Goal: Task Accomplishment & Management: Manage account settings

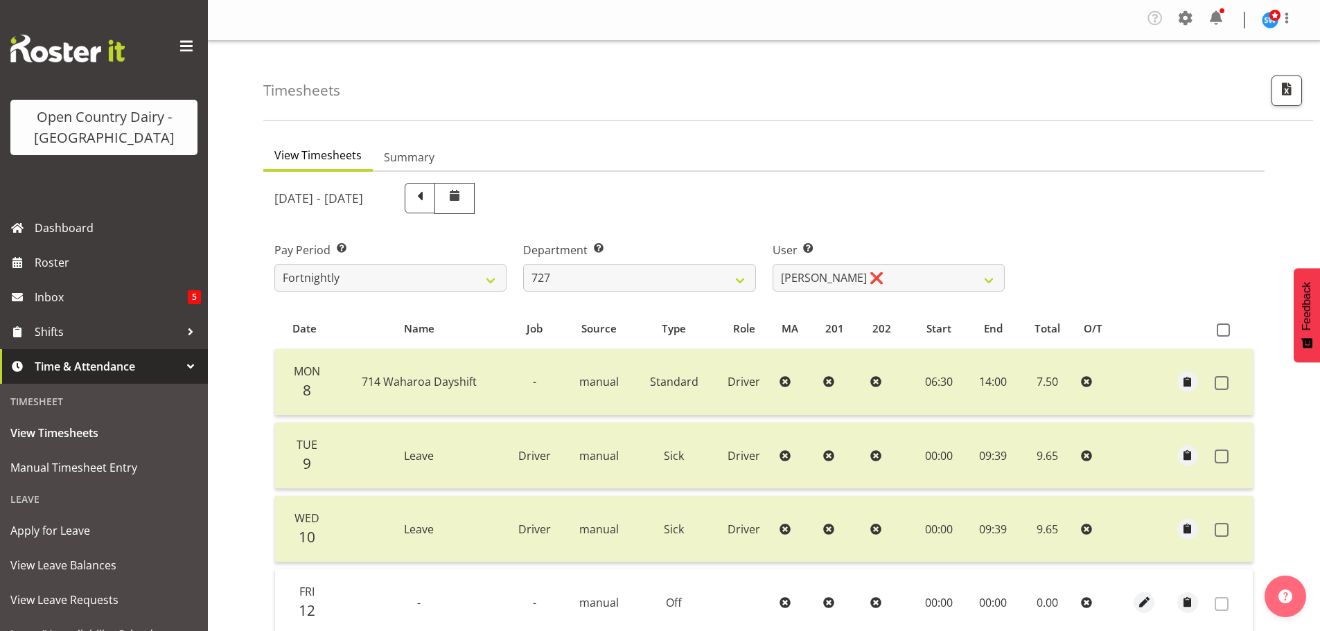
select select "761"
select select "11012"
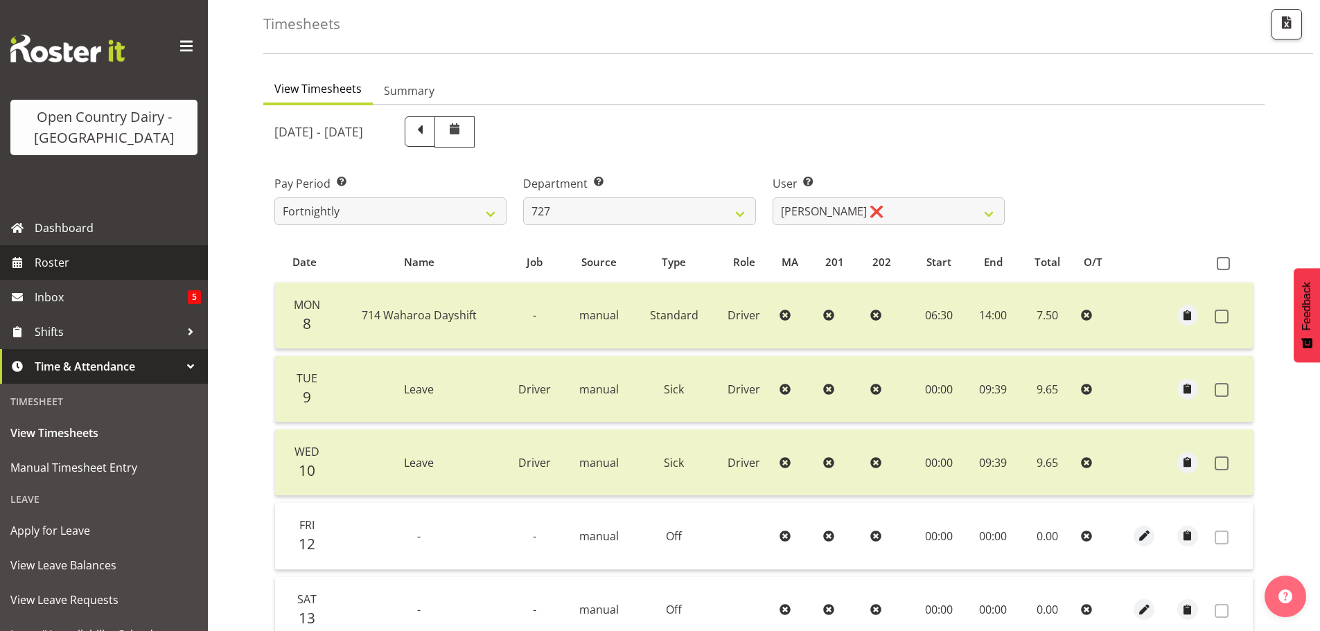
click at [54, 259] on span "Roster" at bounding box center [118, 262] width 166 height 21
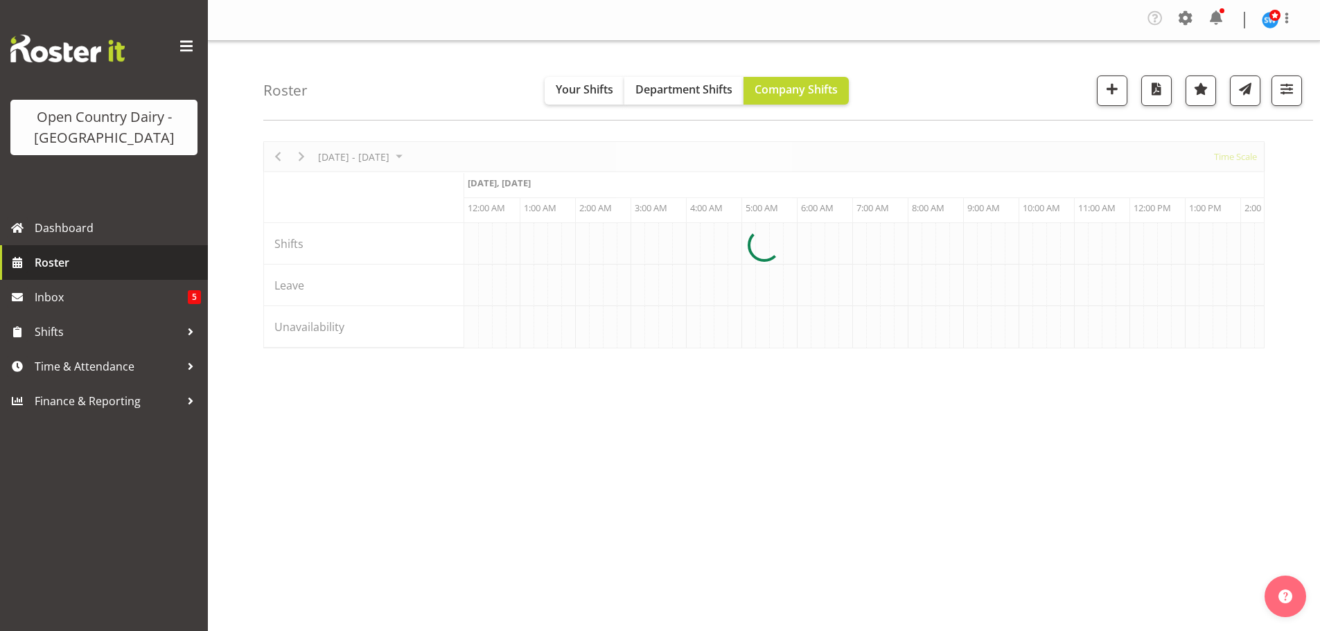
scroll to position [0, 3993]
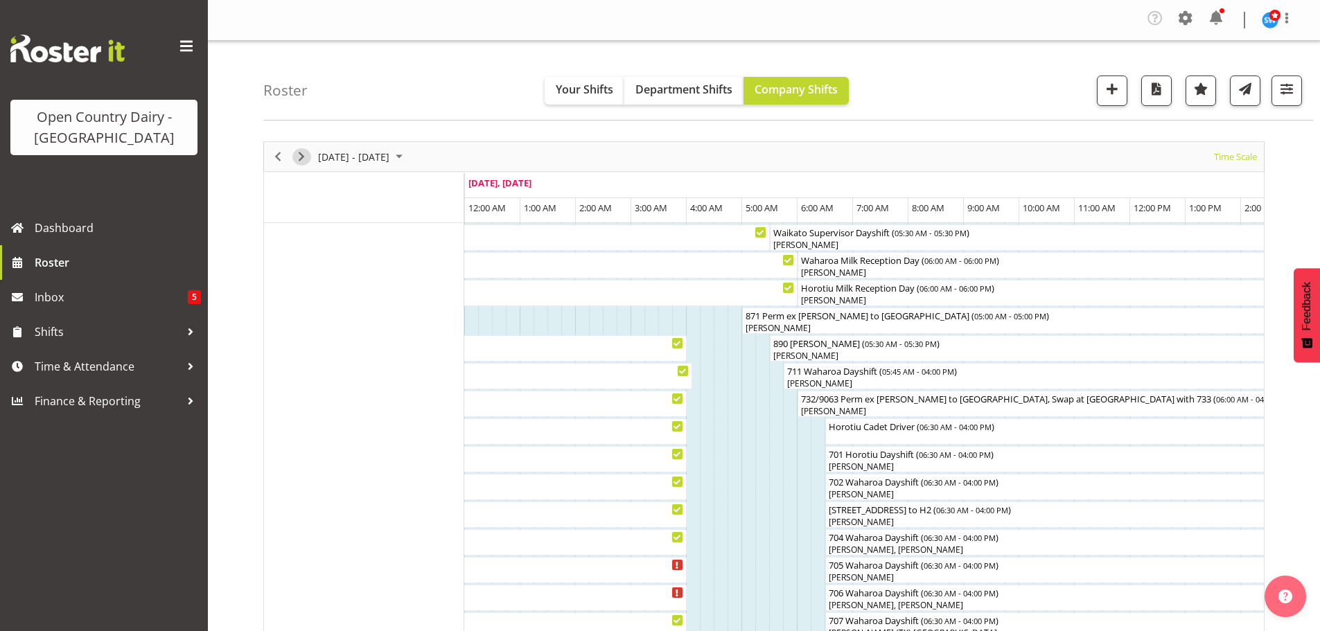
click at [299, 160] on span "Next" at bounding box center [301, 156] width 17 height 17
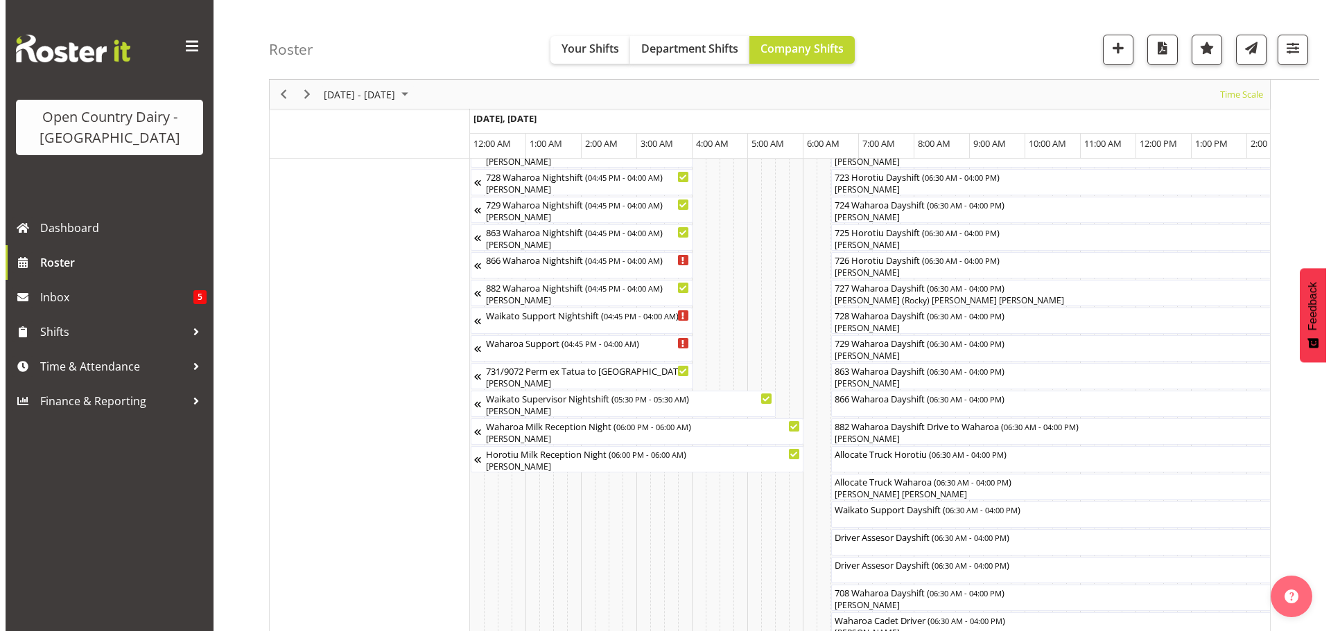
scroll to position [901, 0]
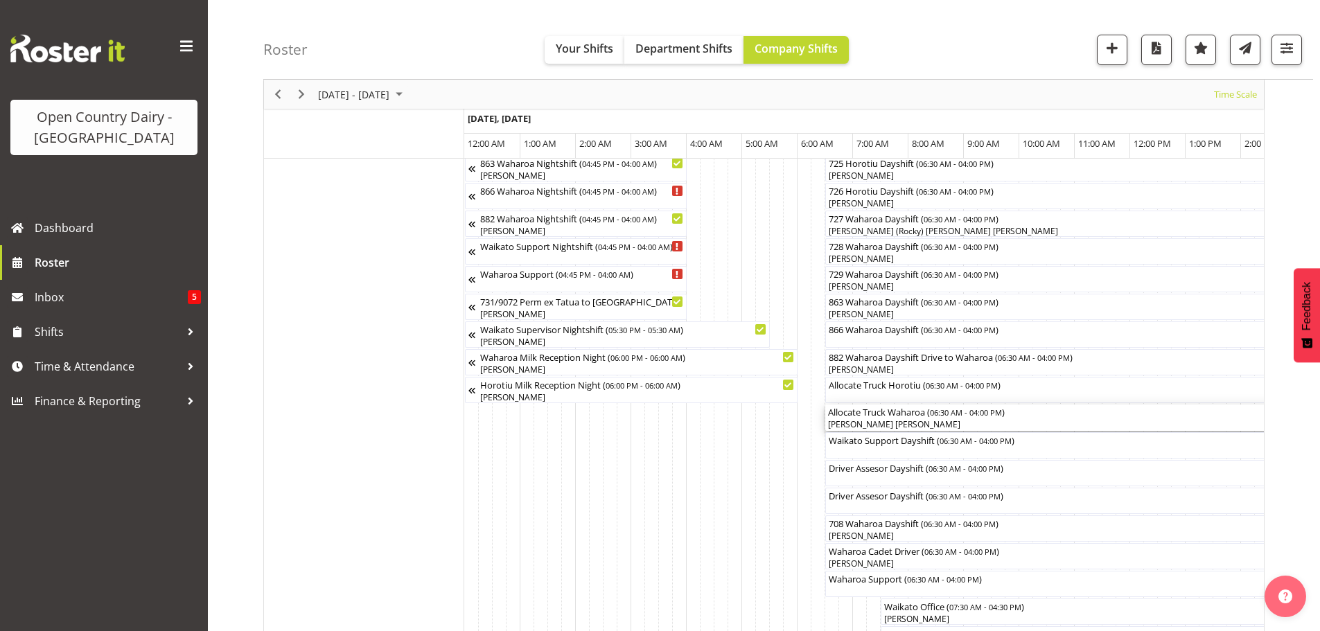
click at [860, 423] on div "[PERSON_NAME] [PERSON_NAME]" at bounding box center [1088, 425] width 521 height 12
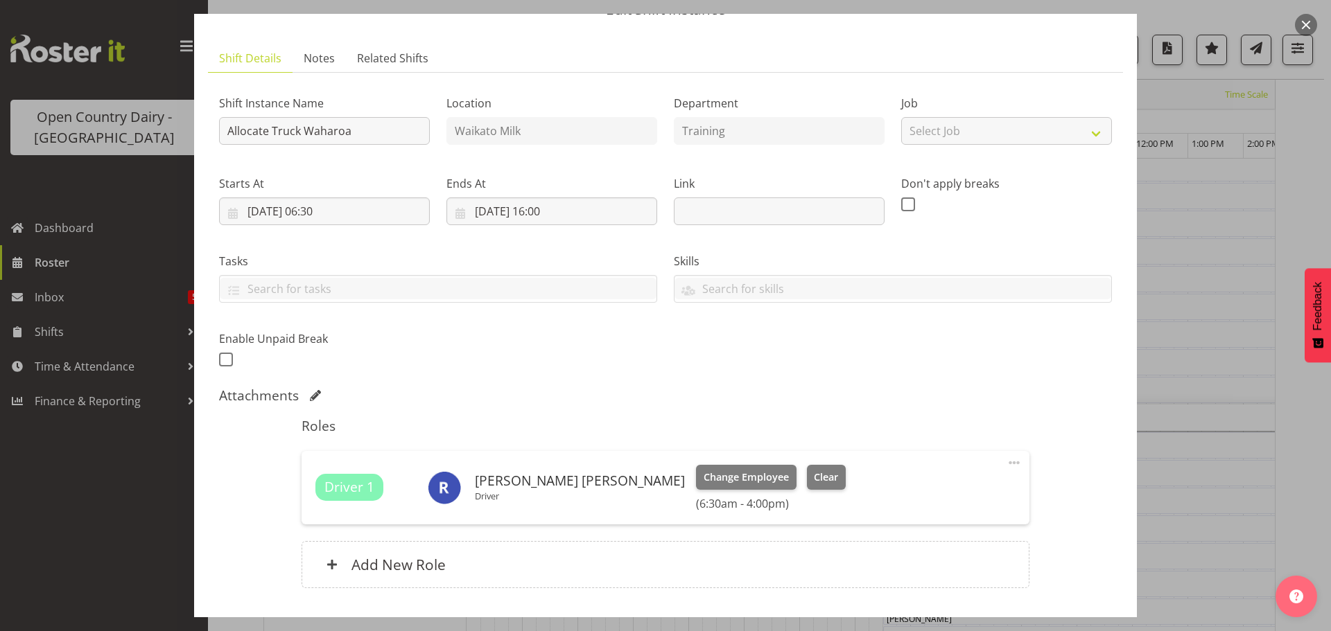
scroll to position [139, 0]
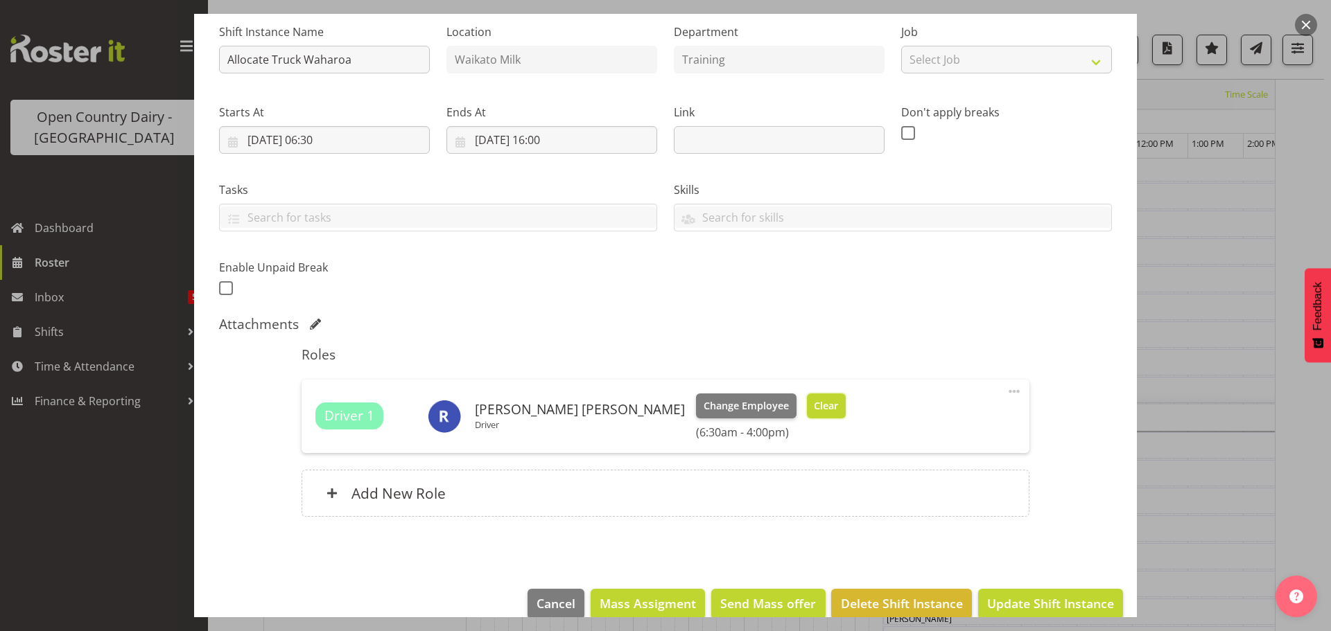
click at [814, 406] on span "Clear" at bounding box center [826, 406] width 24 height 15
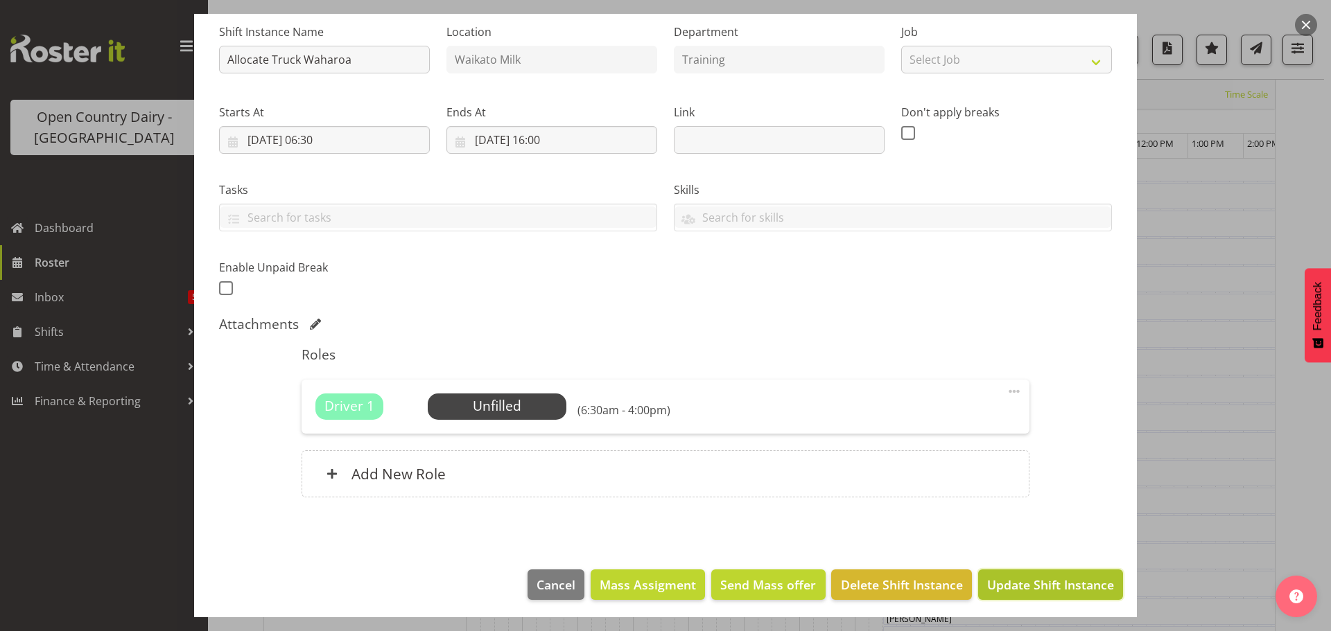
click at [1010, 582] on span "Update Shift Instance" at bounding box center [1050, 585] width 127 height 18
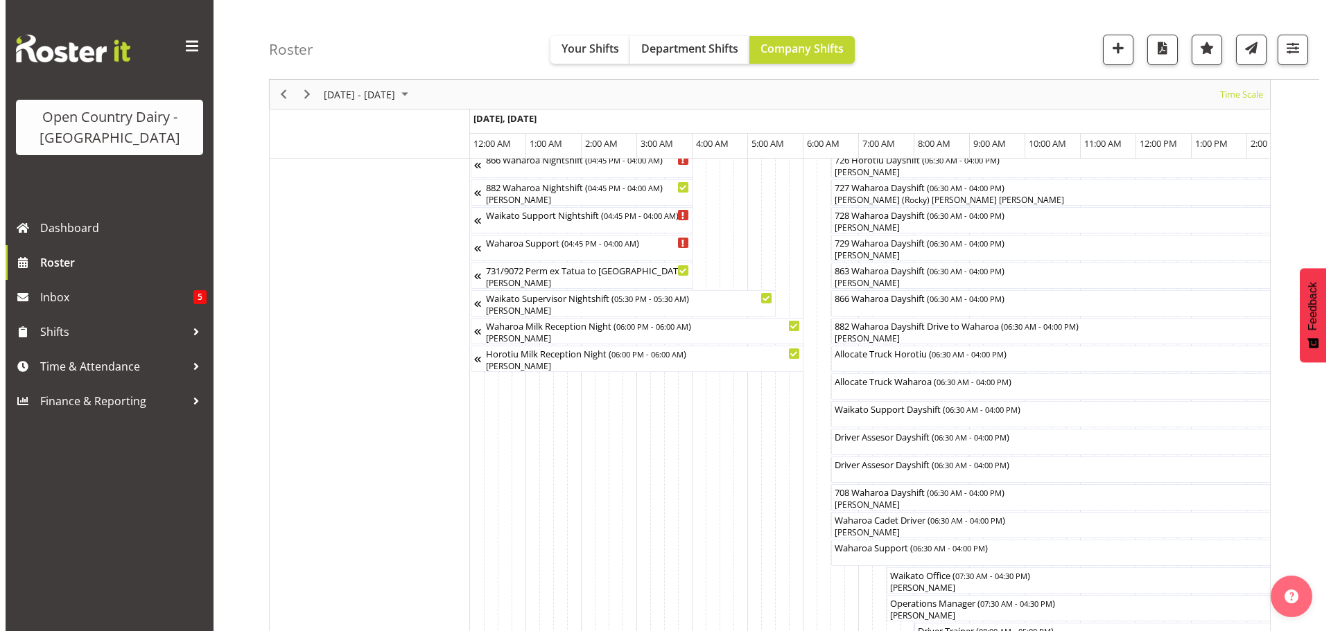
scroll to position [955, 0]
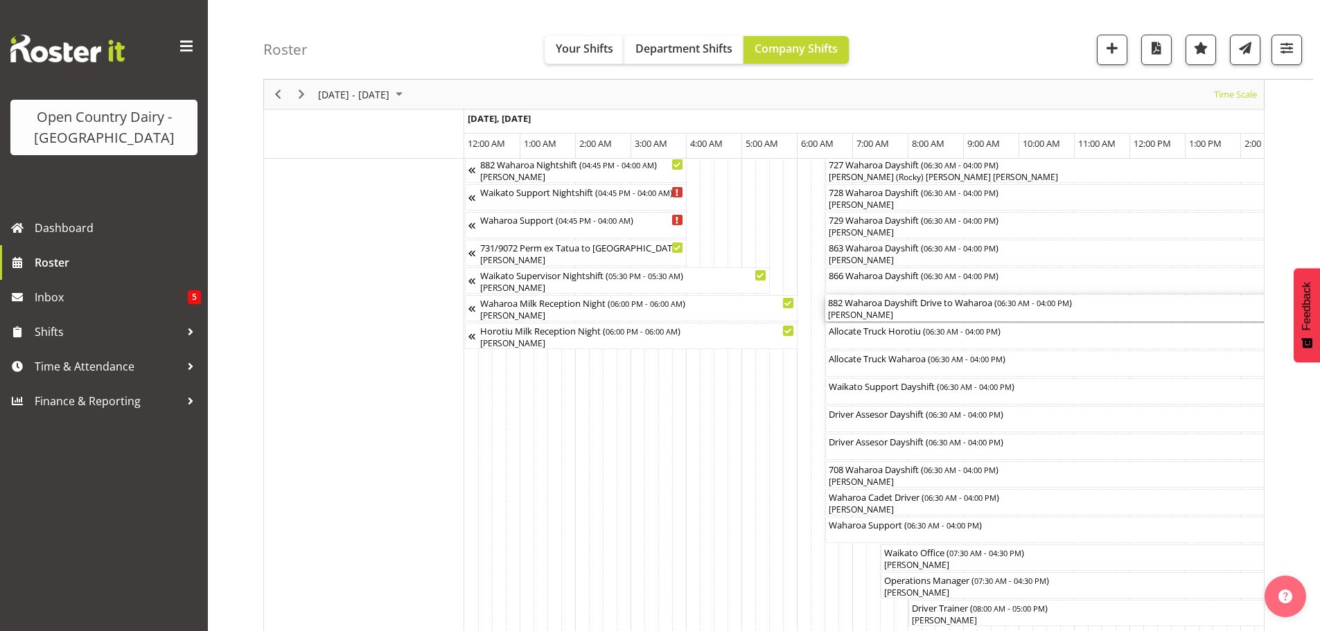
click at [872, 311] on div "[PERSON_NAME]" at bounding box center [1088, 315] width 521 height 12
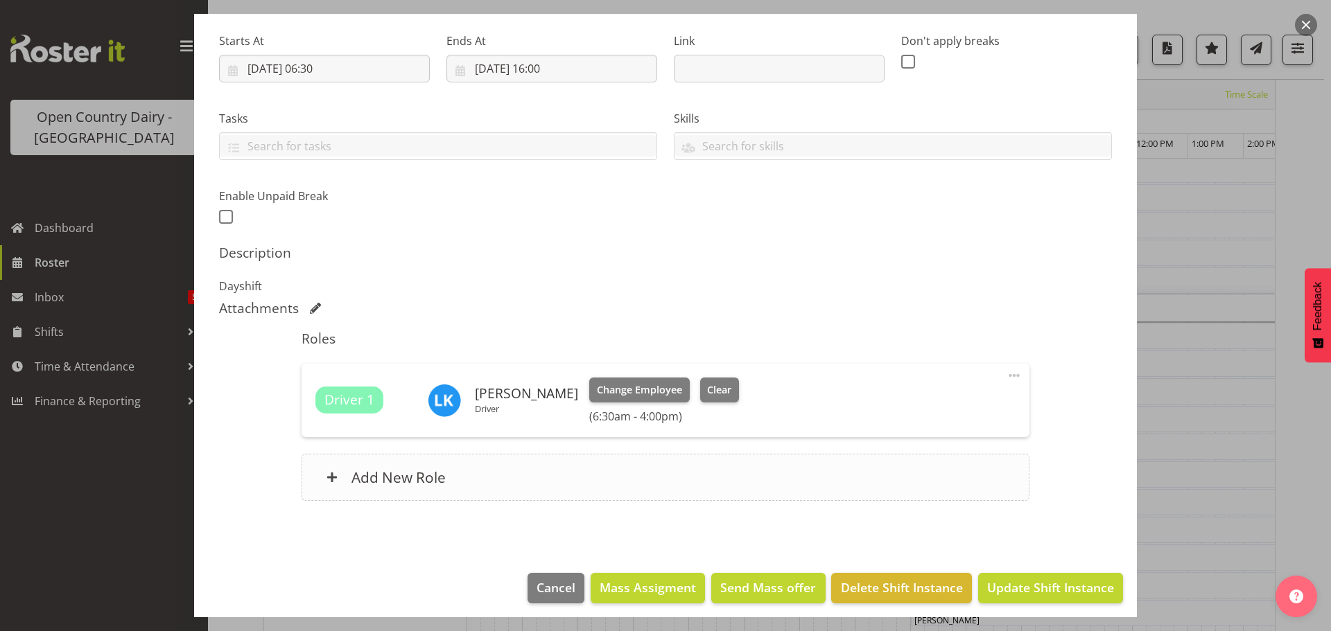
scroll to position [217, 0]
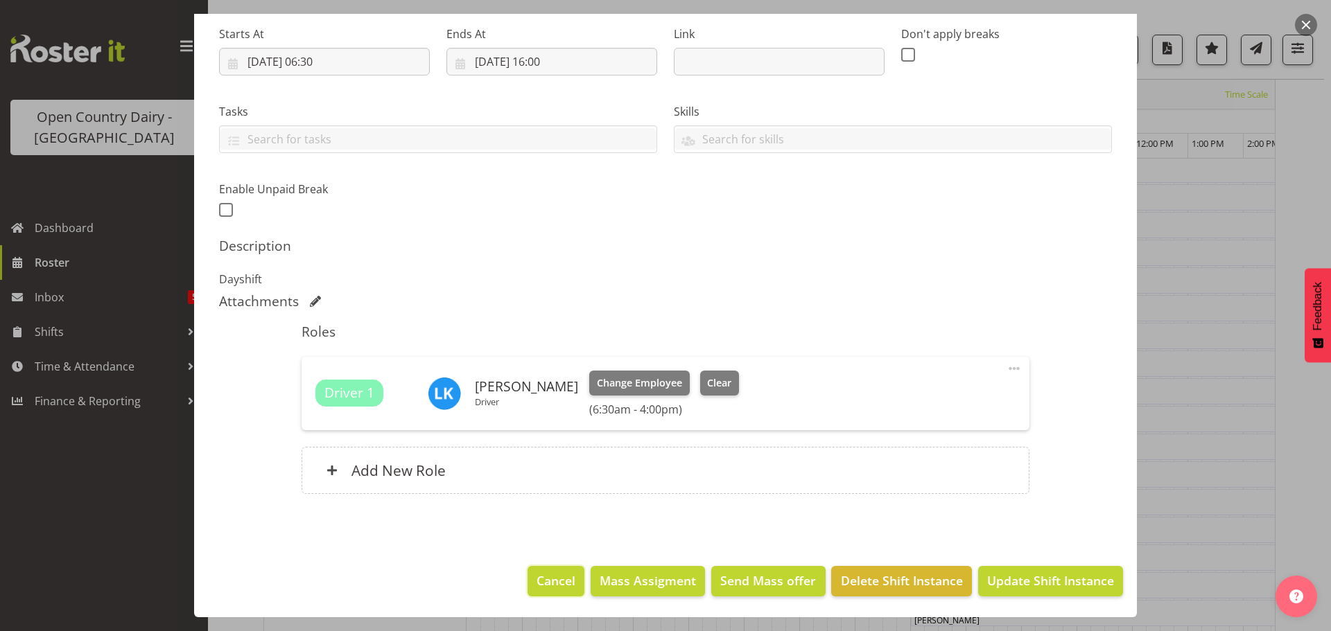
click at [544, 577] on span "Cancel" at bounding box center [555, 581] width 39 height 18
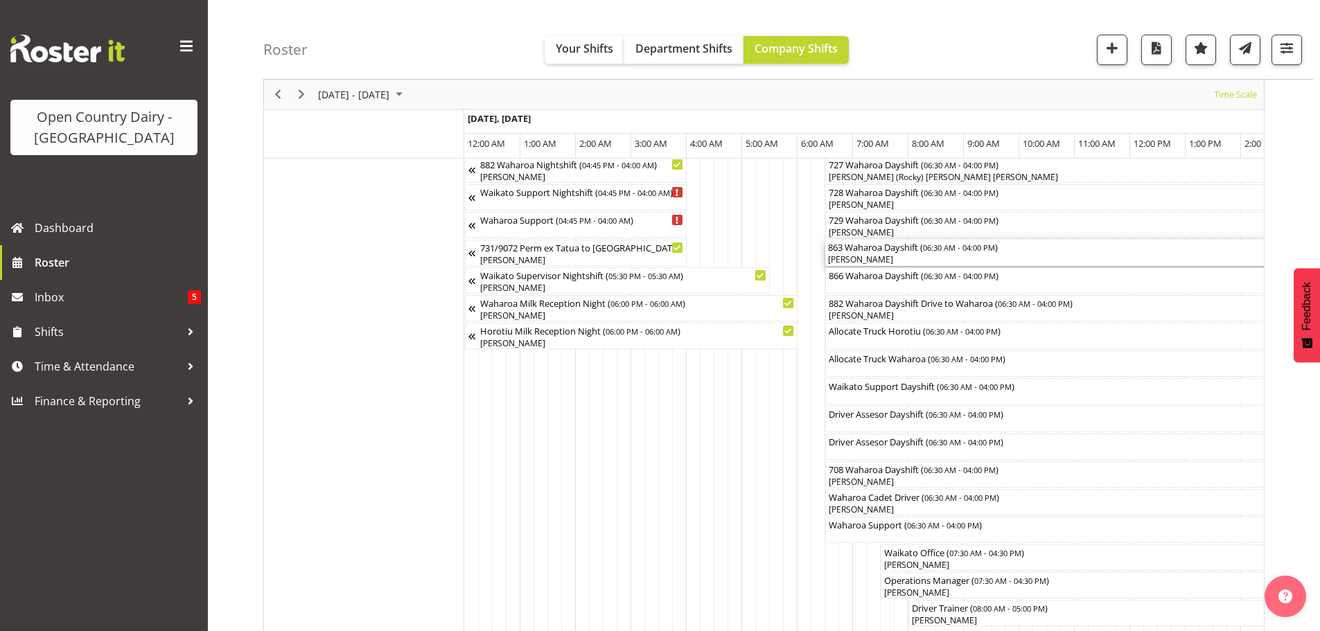
click at [874, 253] on div "863 Waharoa Dayshift ( 06:30 AM - 04:00 PM ) Shannan Wood" at bounding box center [1088, 253] width 521 height 26
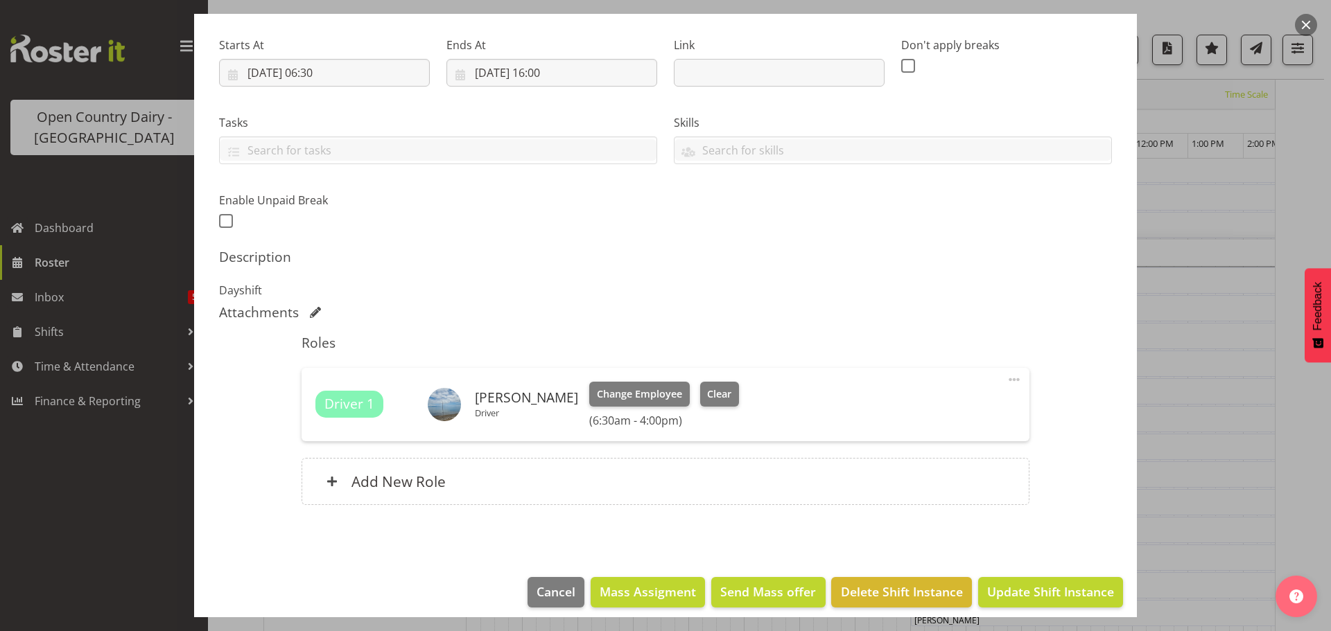
scroll to position [208, 0]
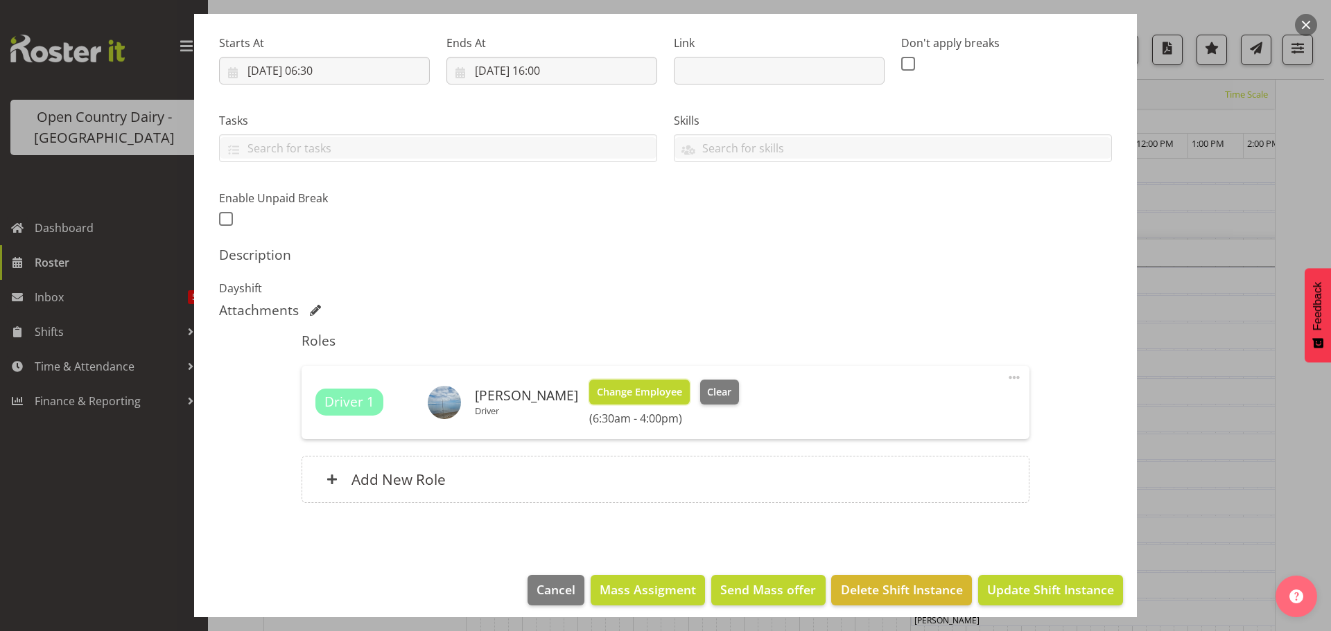
click at [628, 392] on span "Change Employee" at bounding box center [639, 392] width 85 height 15
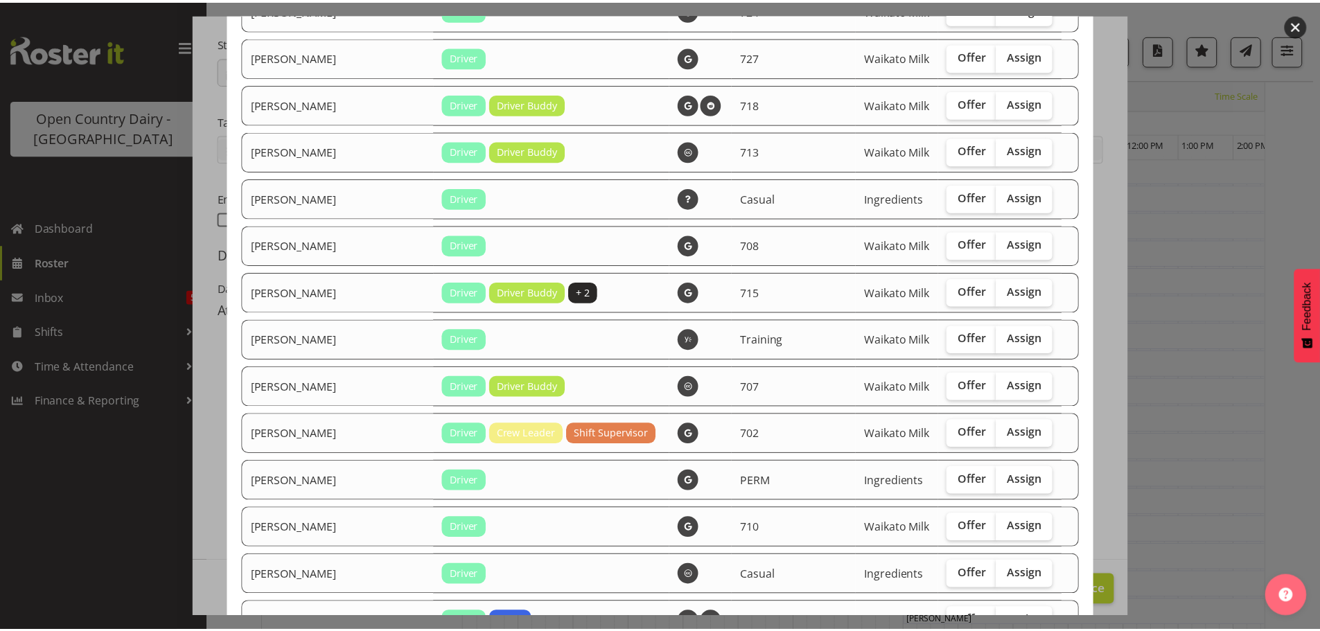
scroll to position [1567, 0]
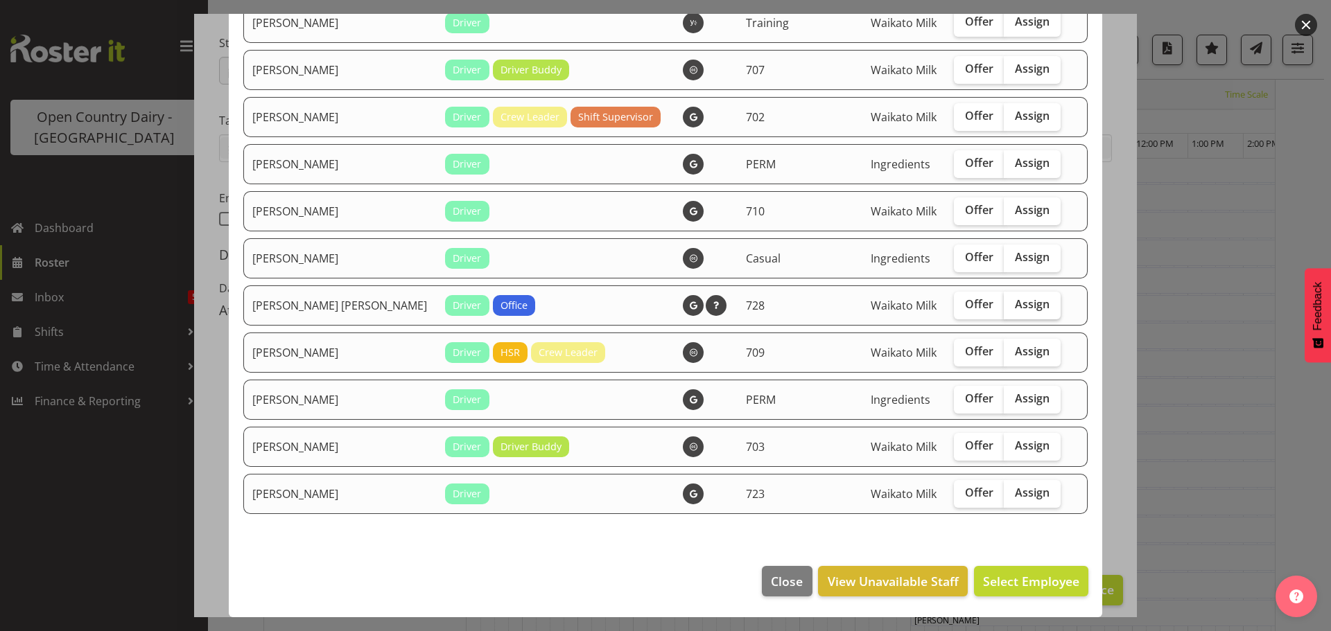
click at [1015, 304] on span "Assign" at bounding box center [1032, 304] width 35 height 14
click at [1004, 304] on input "Assign" at bounding box center [1008, 304] width 9 height 9
checkbox input "true"
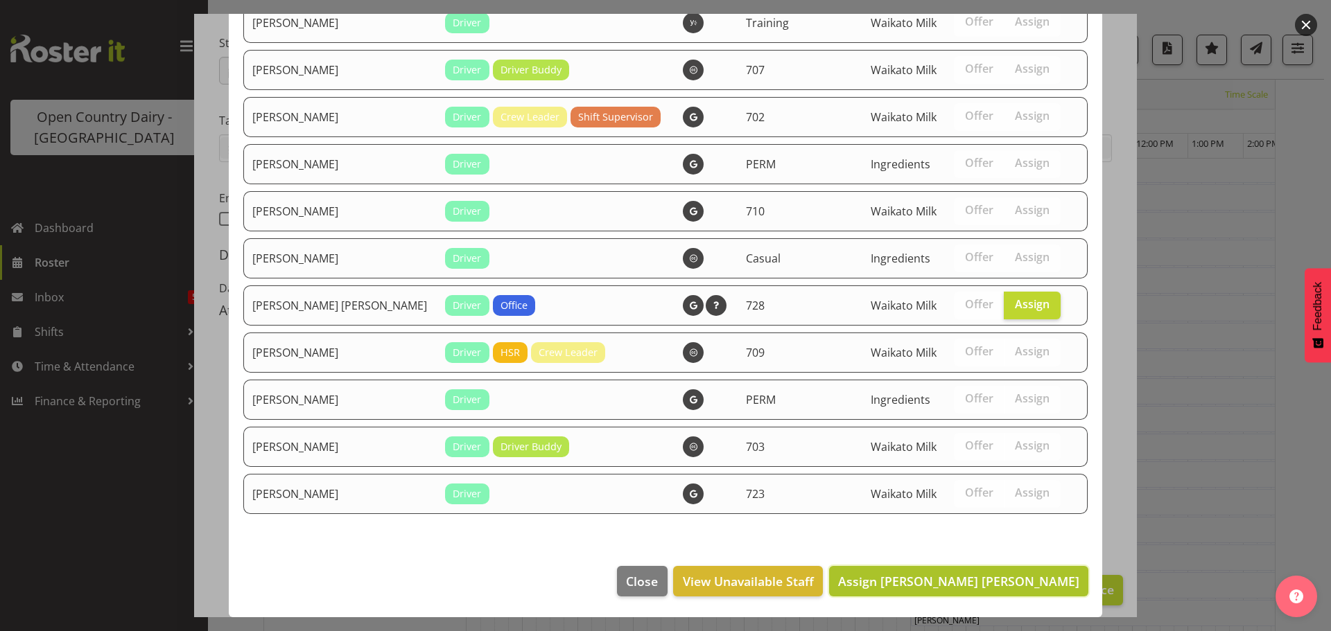
click at [986, 575] on span "Assign Ross Robert Hamilton" at bounding box center [958, 581] width 241 height 17
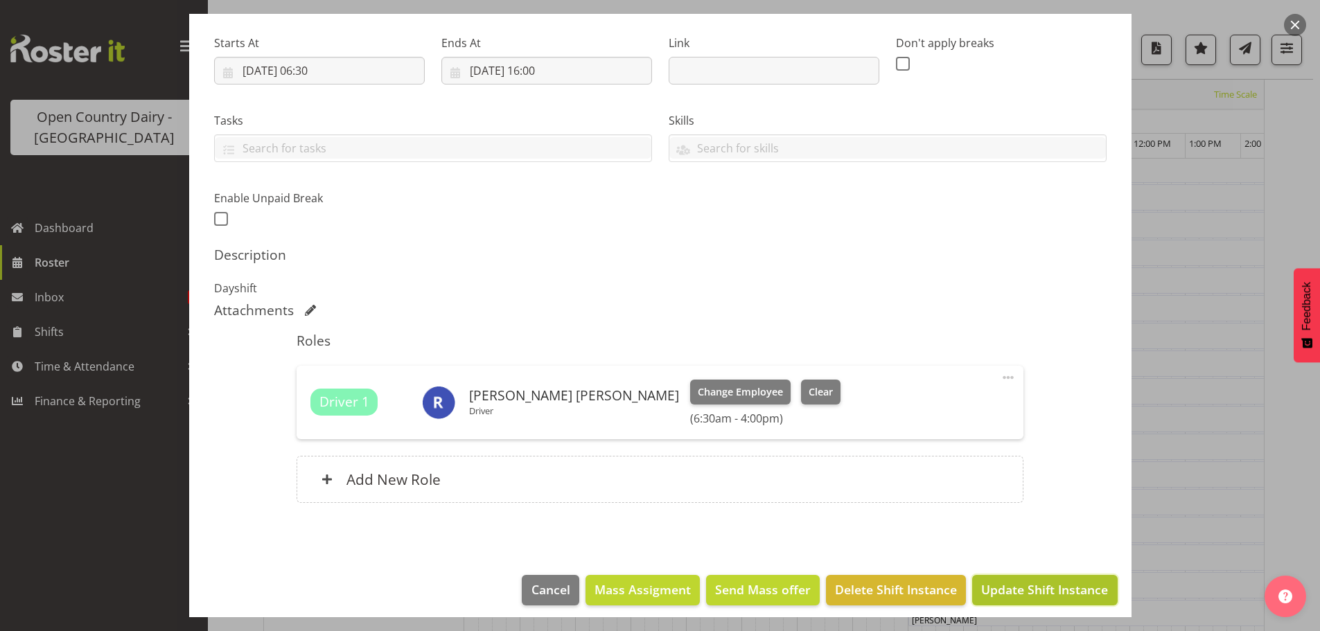
click at [999, 584] on span "Update Shift Instance" at bounding box center [1045, 590] width 127 height 18
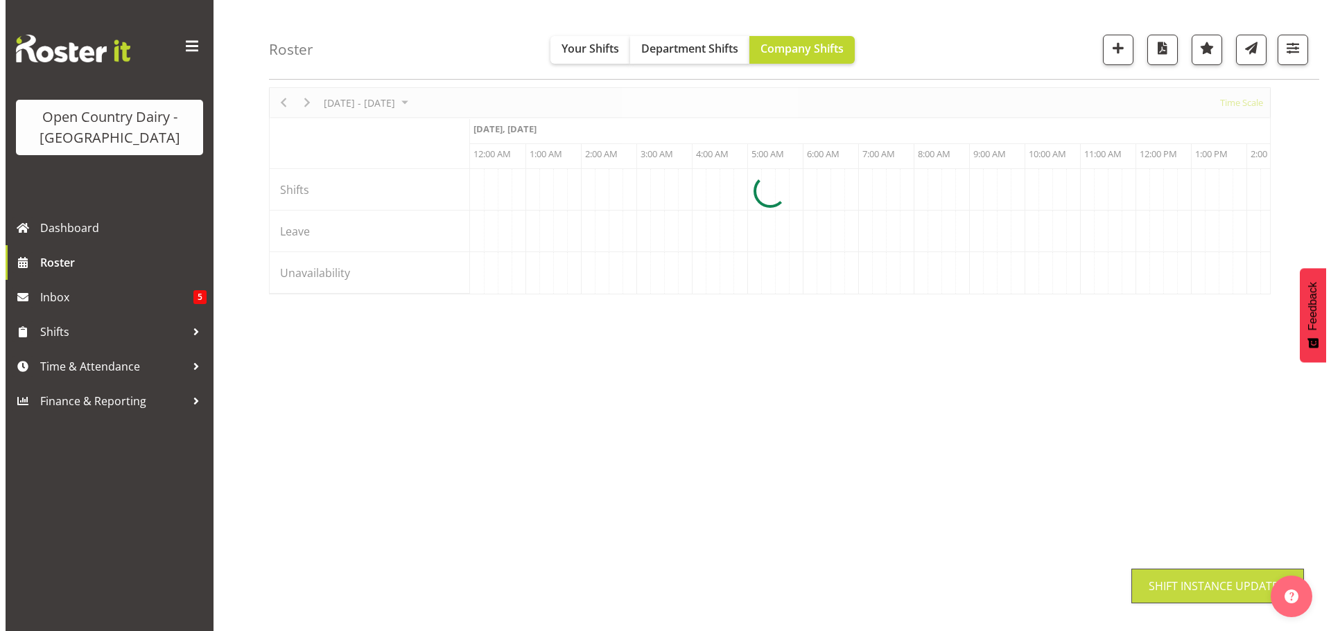
scroll to position [54, 0]
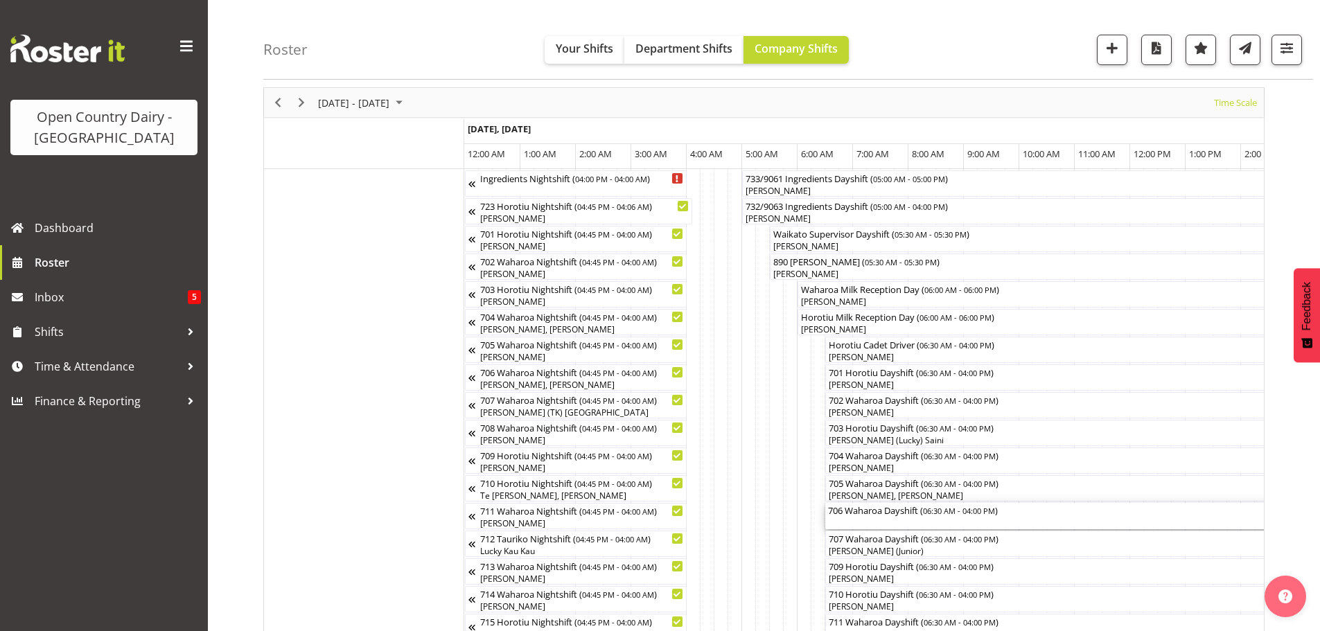
click at [889, 514] on div "706 Waharoa Dayshift ( 06:30 AM - 04:00 PM )" at bounding box center [1088, 510] width 521 height 14
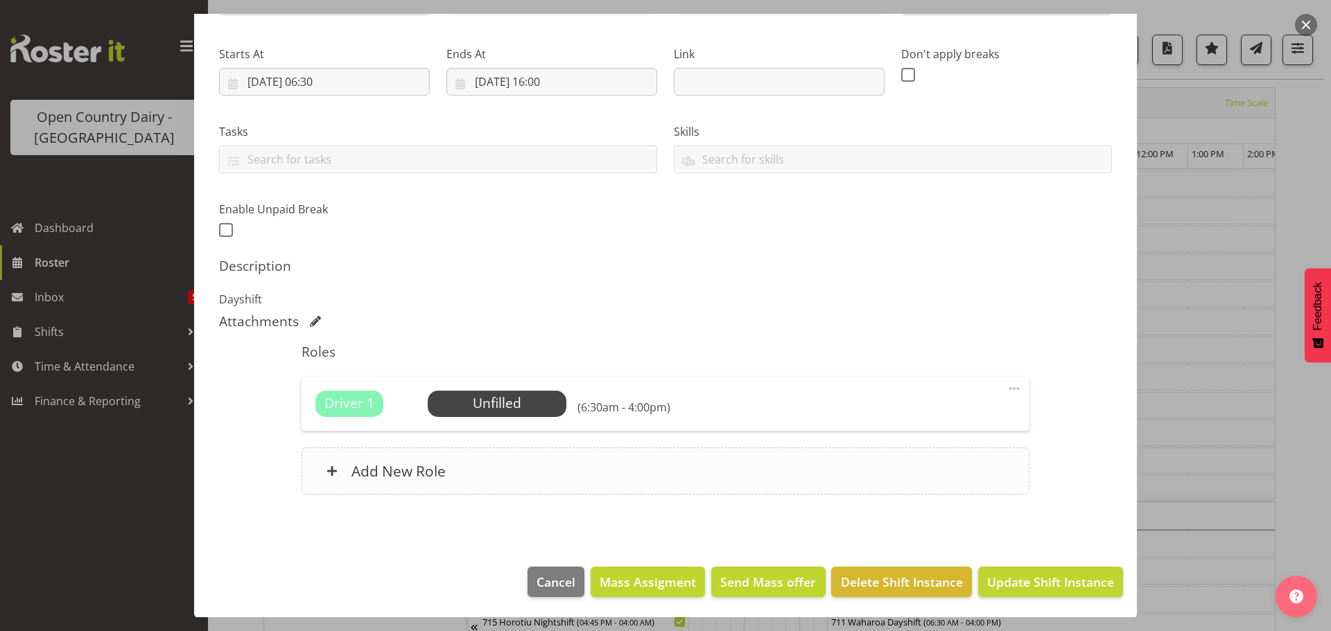
scroll to position [198, 0]
click at [492, 405] on span "Select Employee" at bounding box center [496, 403] width 103 height 20
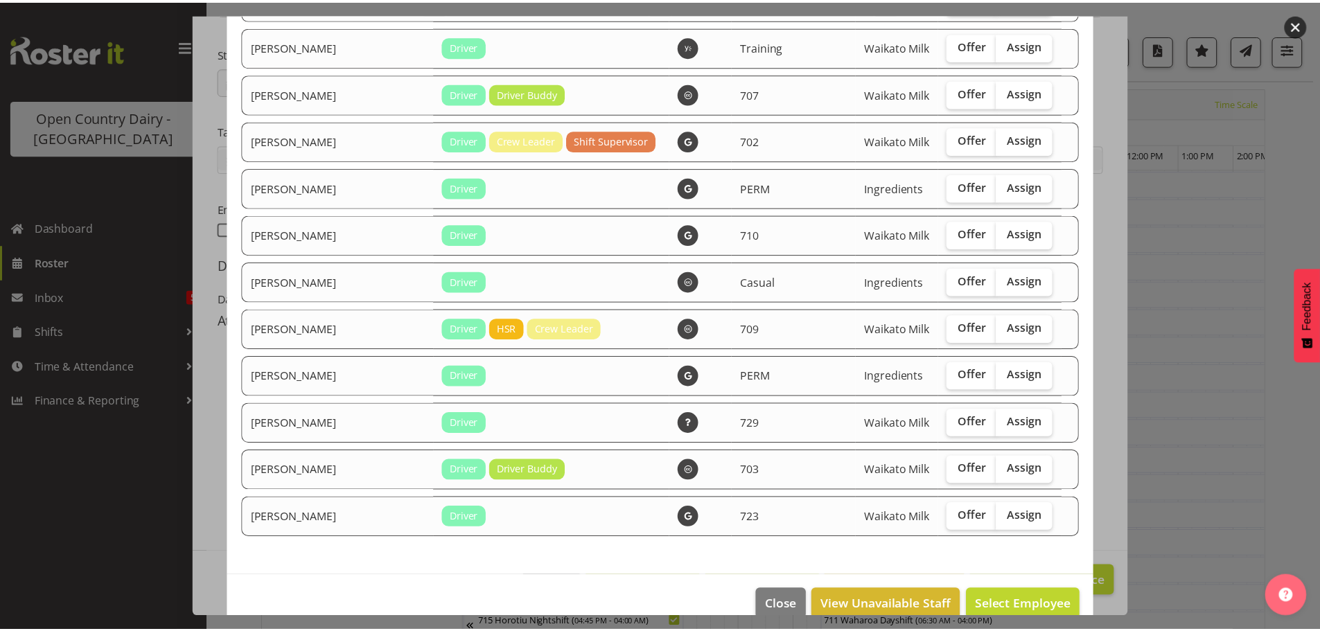
scroll to position [1567, 0]
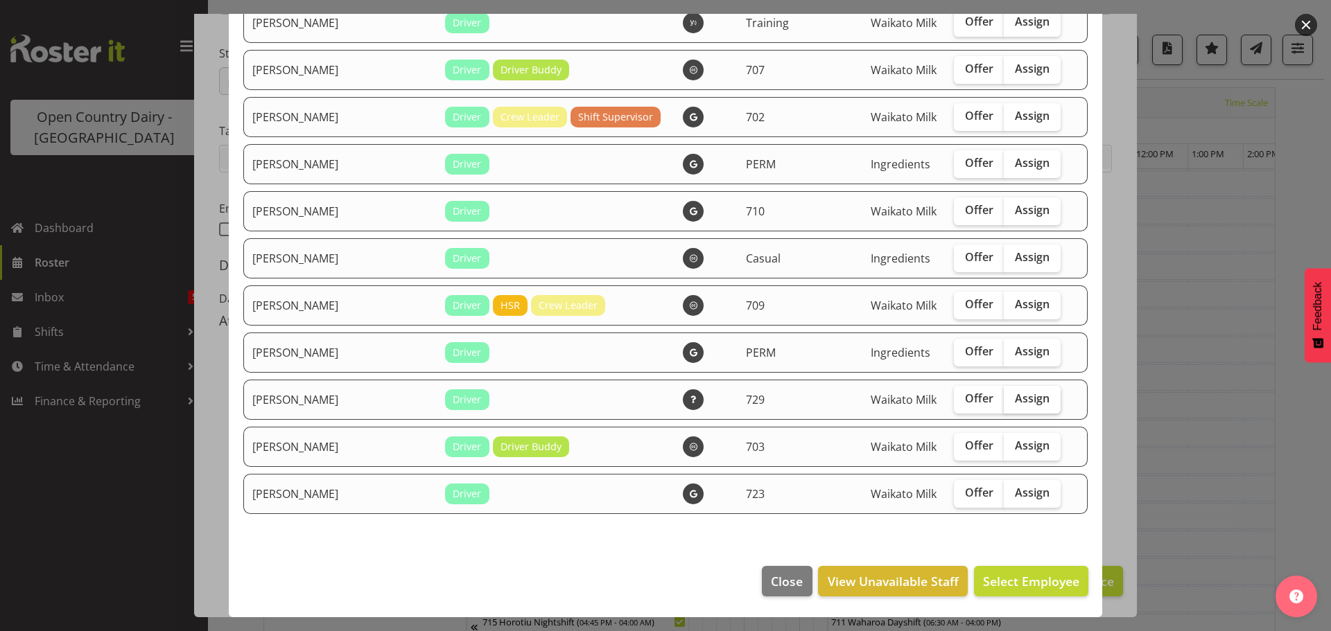
click at [1015, 397] on span "Assign" at bounding box center [1032, 399] width 35 height 14
click at [1004, 397] on input "Assign" at bounding box center [1008, 398] width 9 height 9
checkbox input "true"
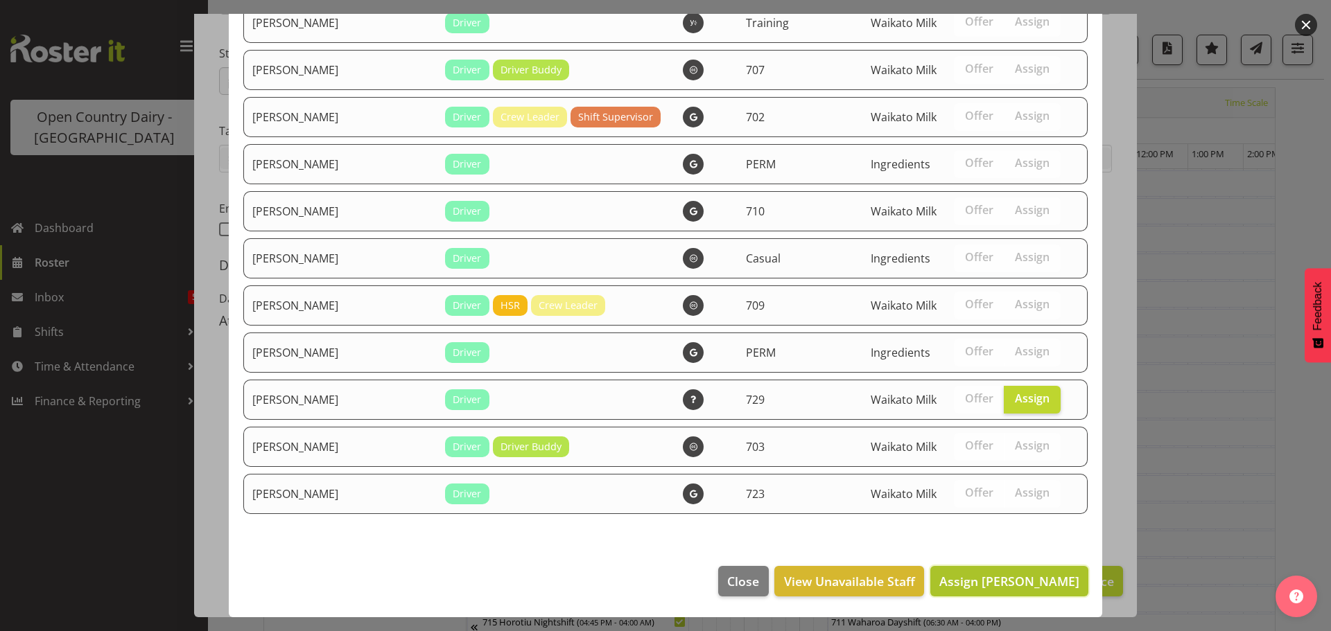
click at [1002, 585] on span "Assign Shannan Wood" at bounding box center [1009, 581] width 140 height 17
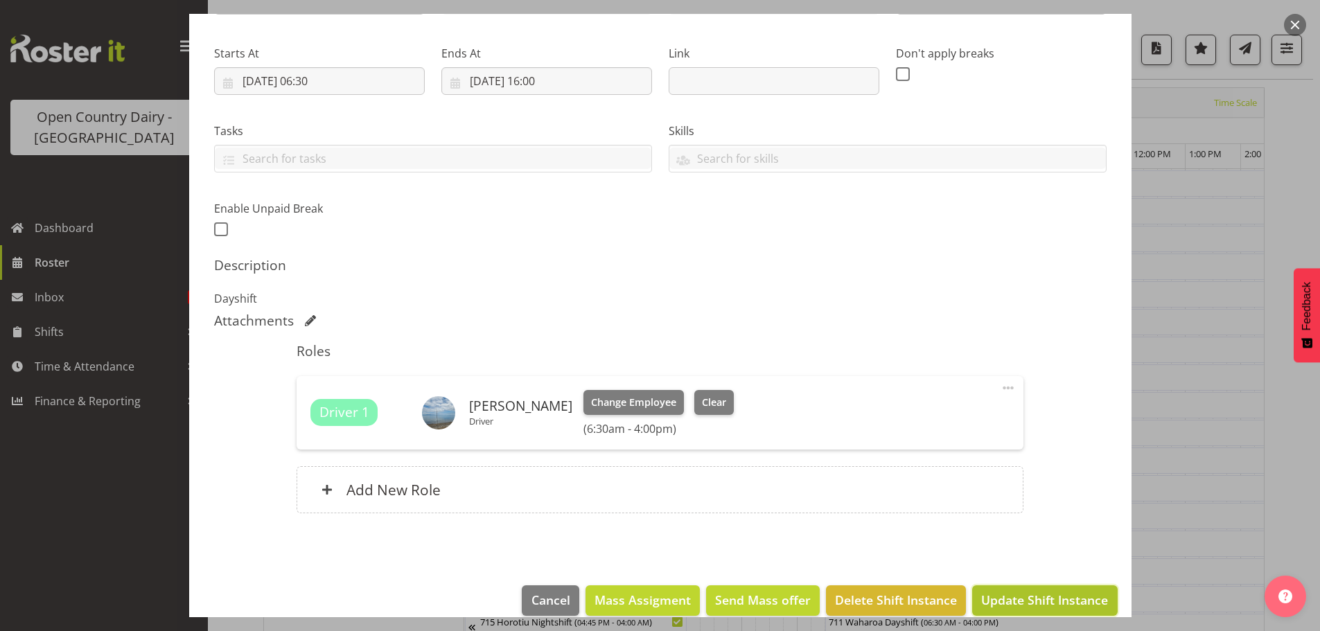
click at [1019, 596] on span "Update Shift Instance" at bounding box center [1045, 600] width 127 height 18
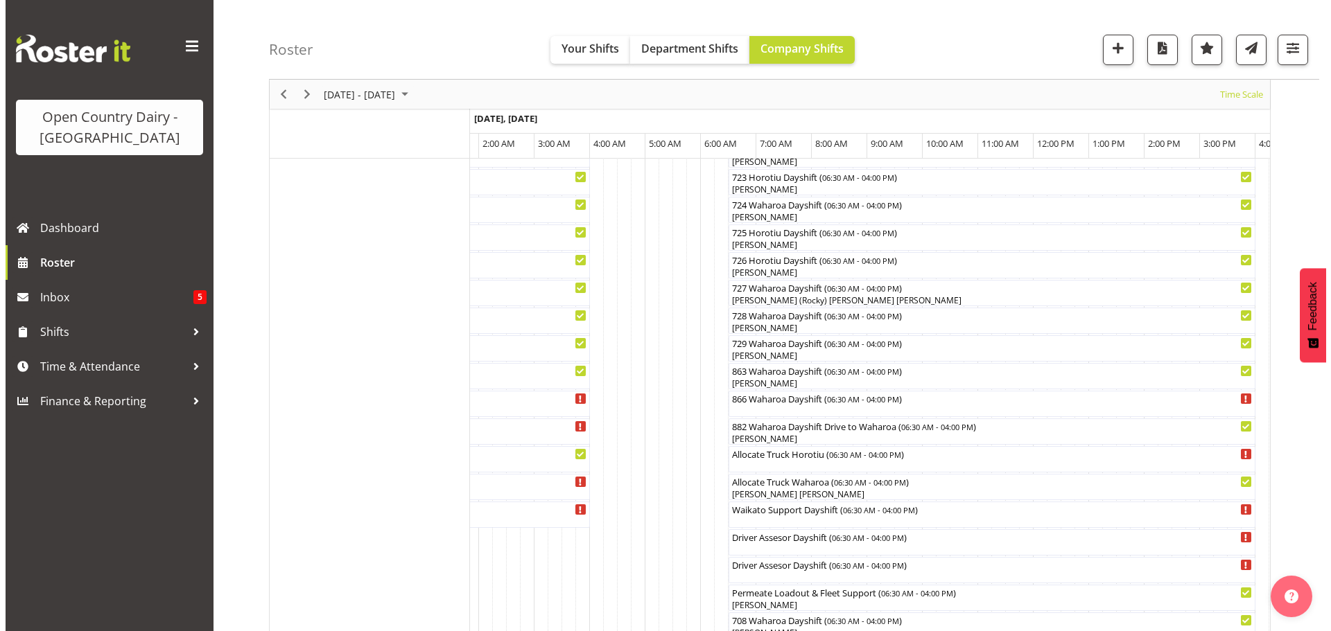
scroll to position [901, 0]
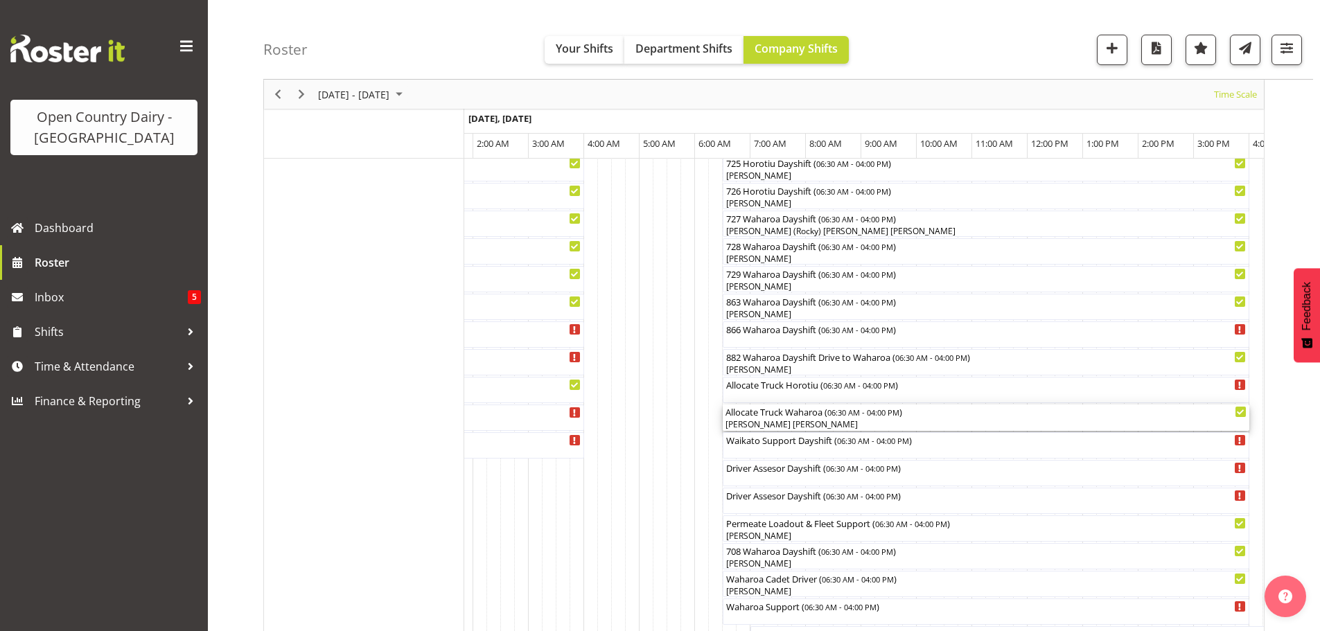
click at [801, 421] on div "[PERSON_NAME] [PERSON_NAME]" at bounding box center [986, 425] width 521 height 12
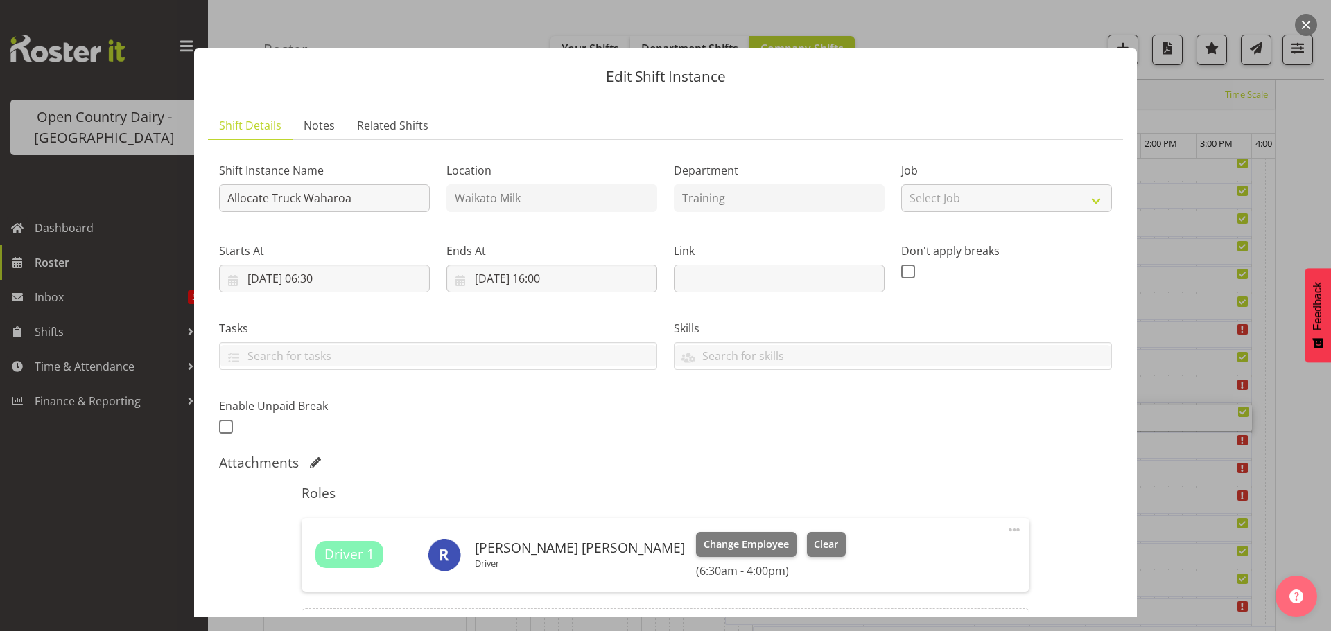
scroll to position [139, 0]
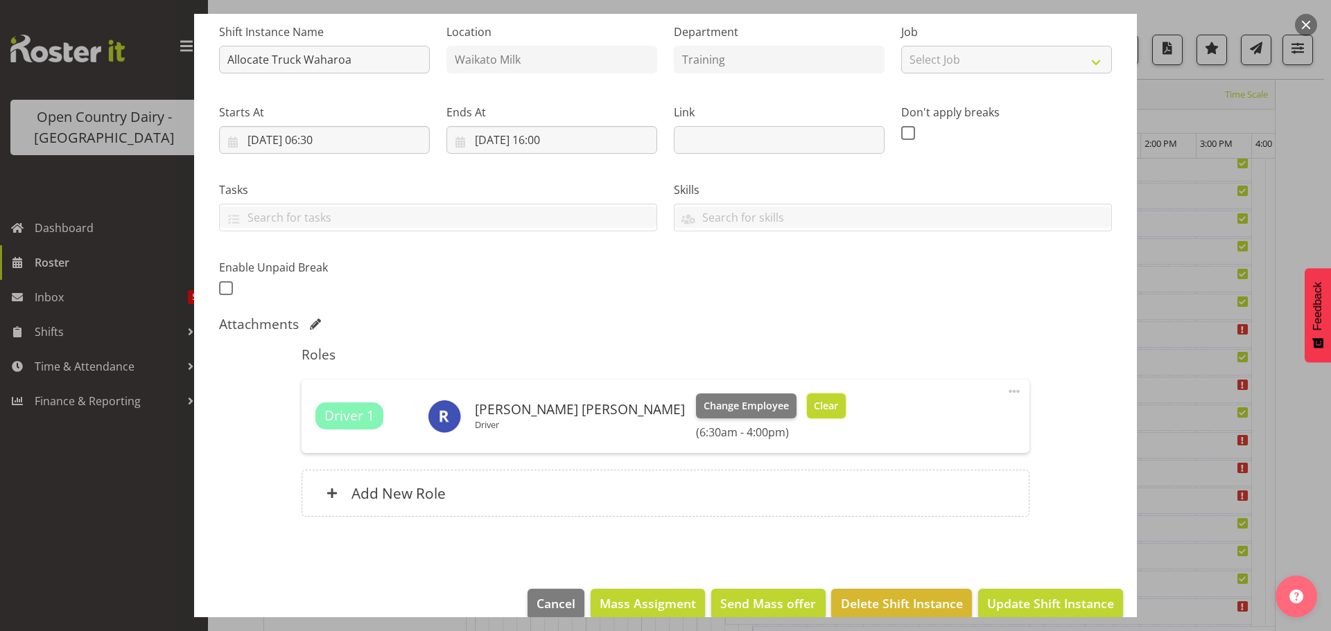
click at [814, 407] on span "Clear" at bounding box center [826, 406] width 24 height 15
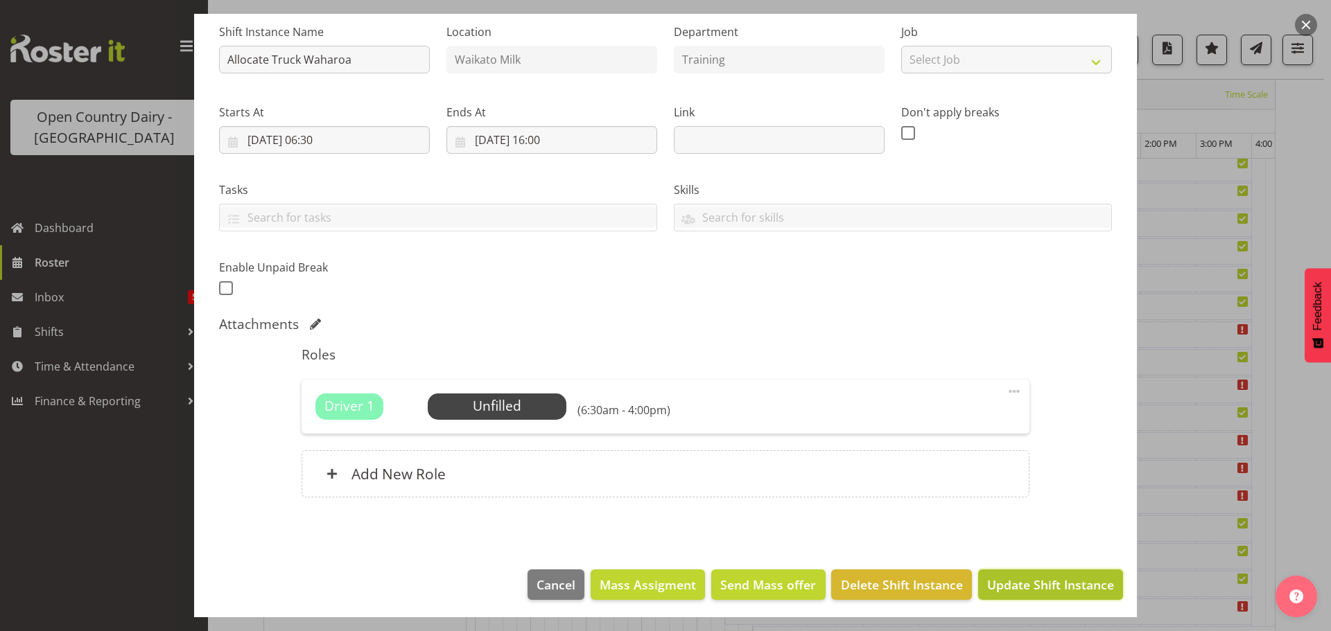
click at [1029, 585] on span "Update Shift Instance" at bounding box center [1050, 585] width 127 height 18
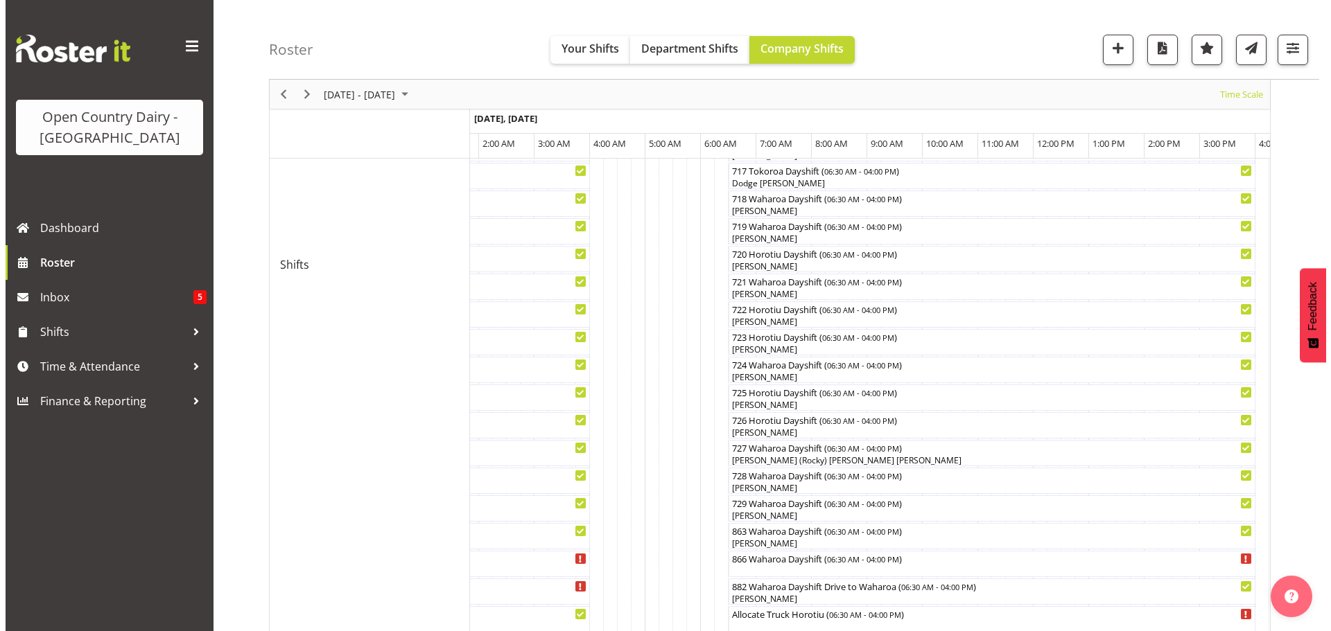
scroll to position [678, 0]
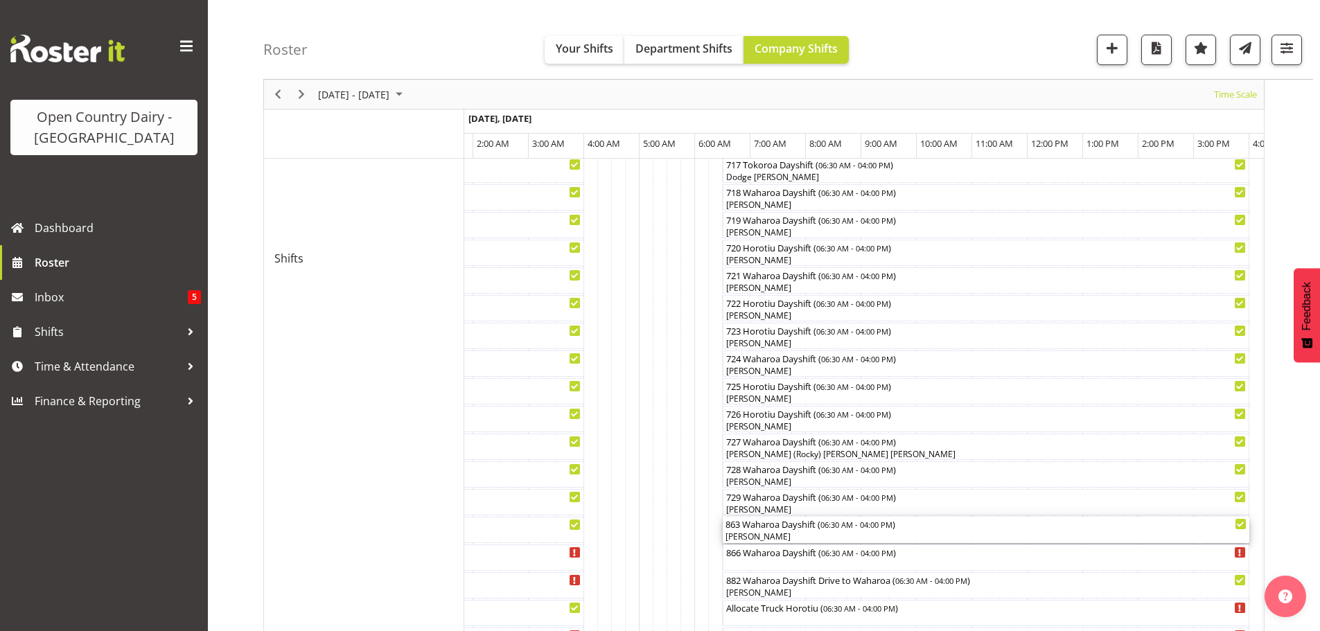
click at [770, 534] on div "[PERSON_NAME]" at bounding box center [986, 537] width 521 height 12
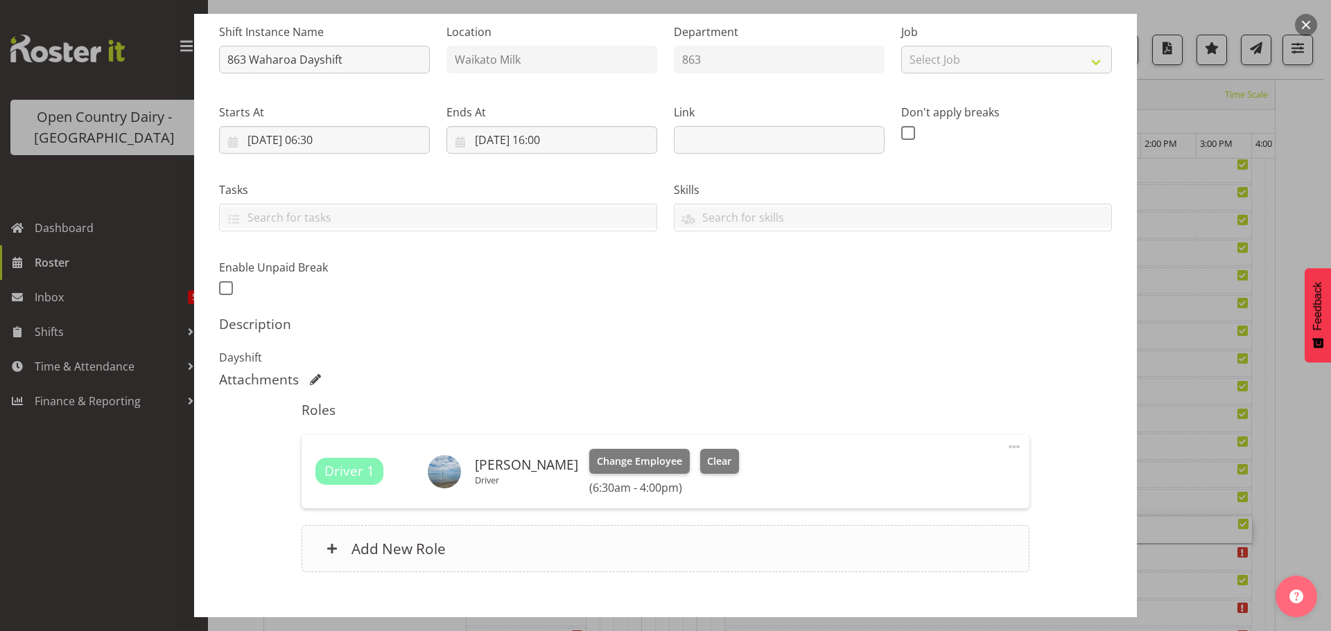
scroll to position [208, 0]
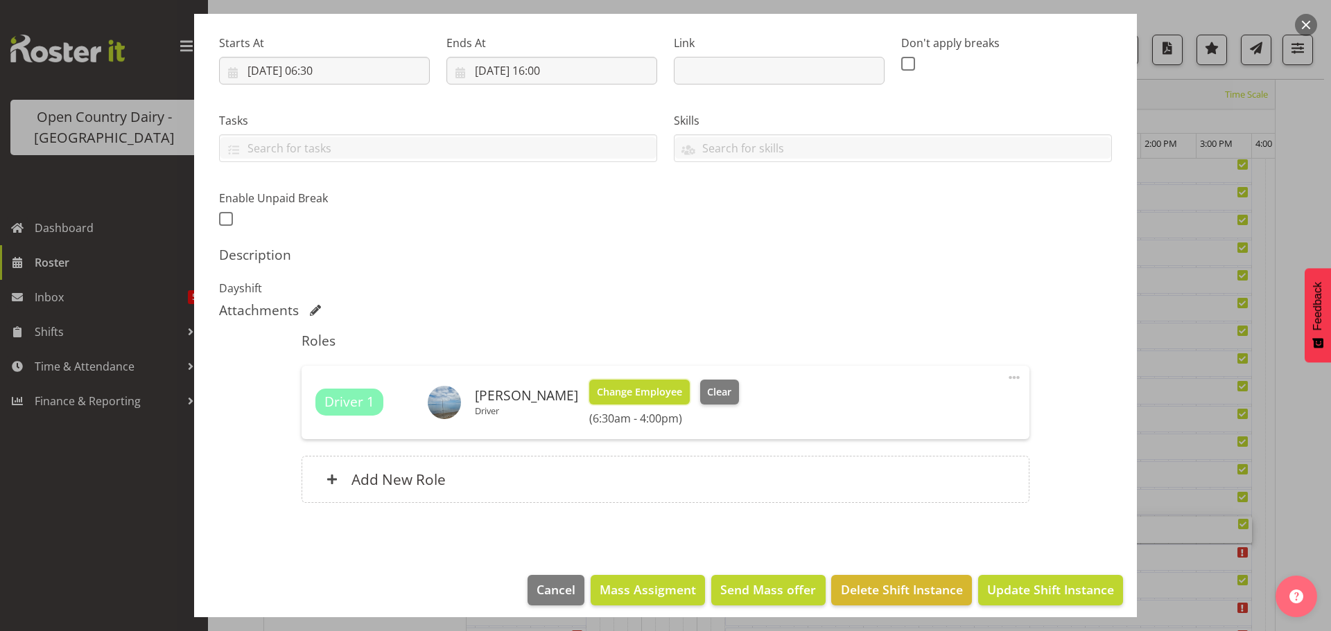
click at [638, 401] on button "Change Employee" at bounding box center [639, 392] width 101 height 25
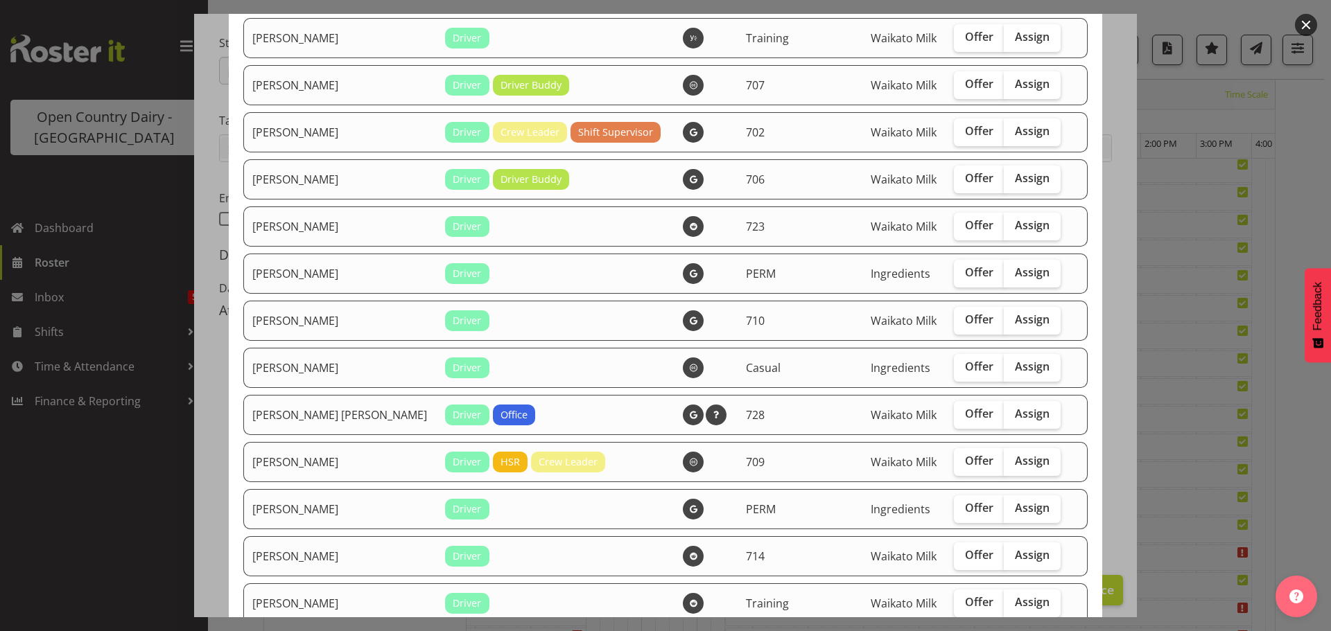
scroll to position [0, 0]
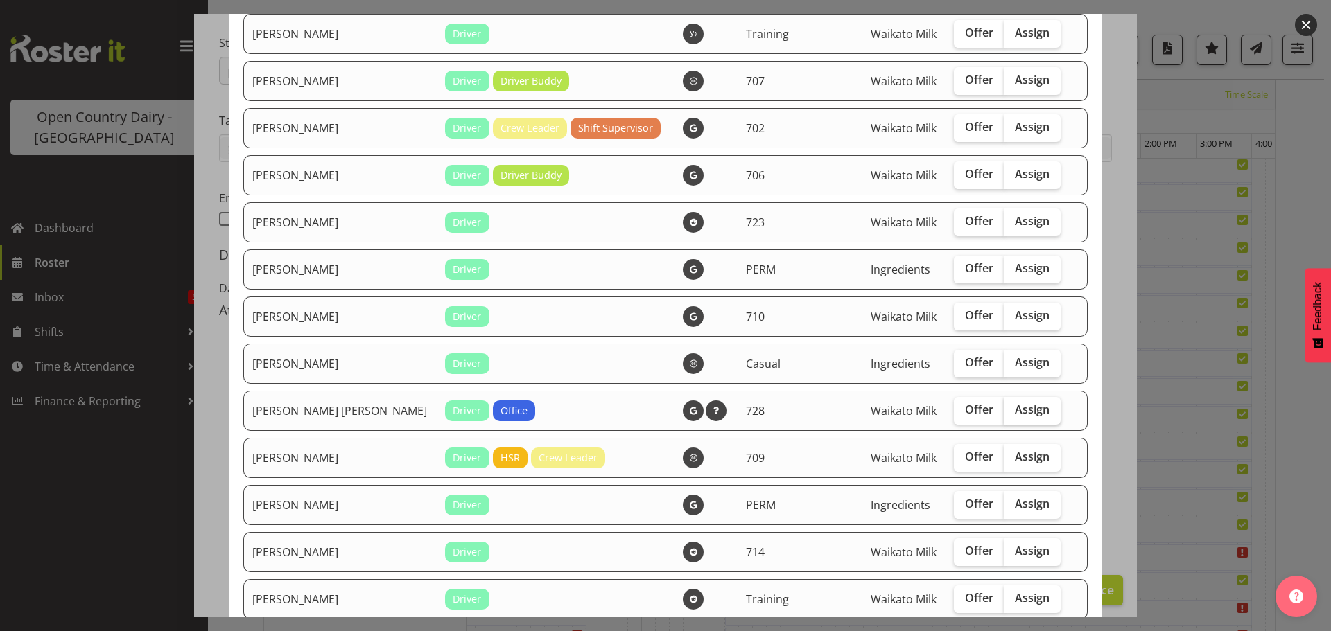
click at [1013, 399] on label "Assign" at bounding box center [1032, 411] width 57 height 28
click at [1013, 405] on input "Assign" at bounding box center [1008, 409] width 9 height 9
checkbox input "true"
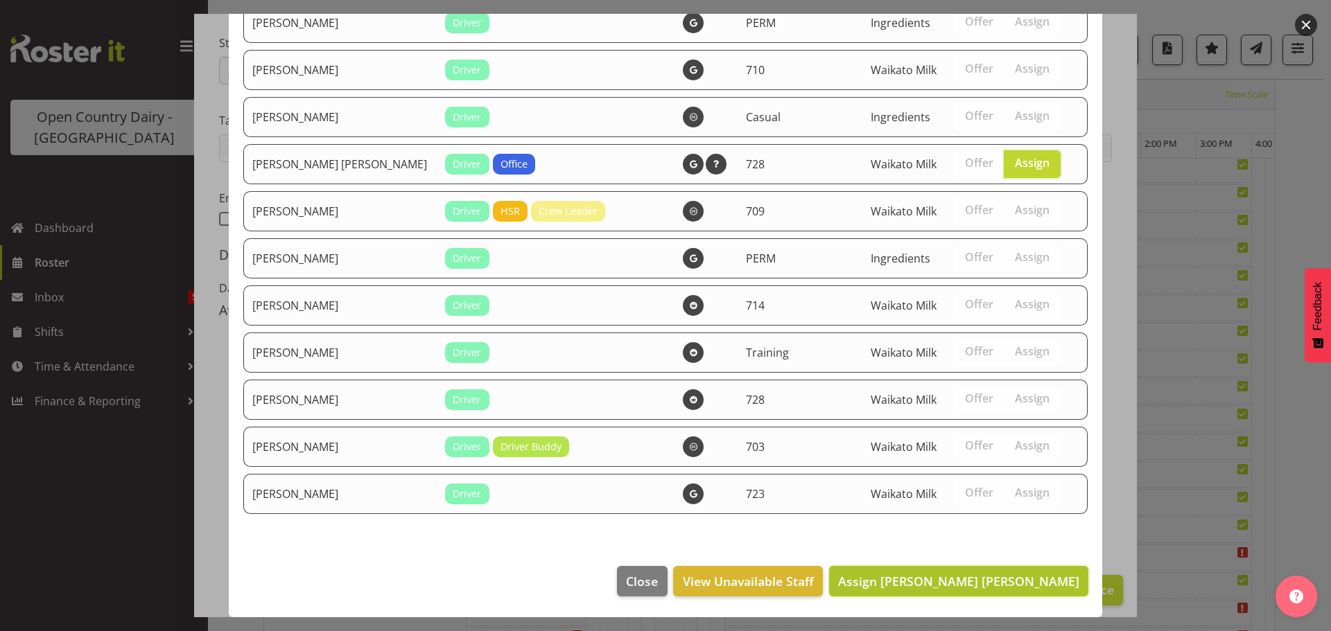
click at [1011, 577] on span "Assign Ross Robert Hamilton" at bounding box center [958, 581] width 241 height 17
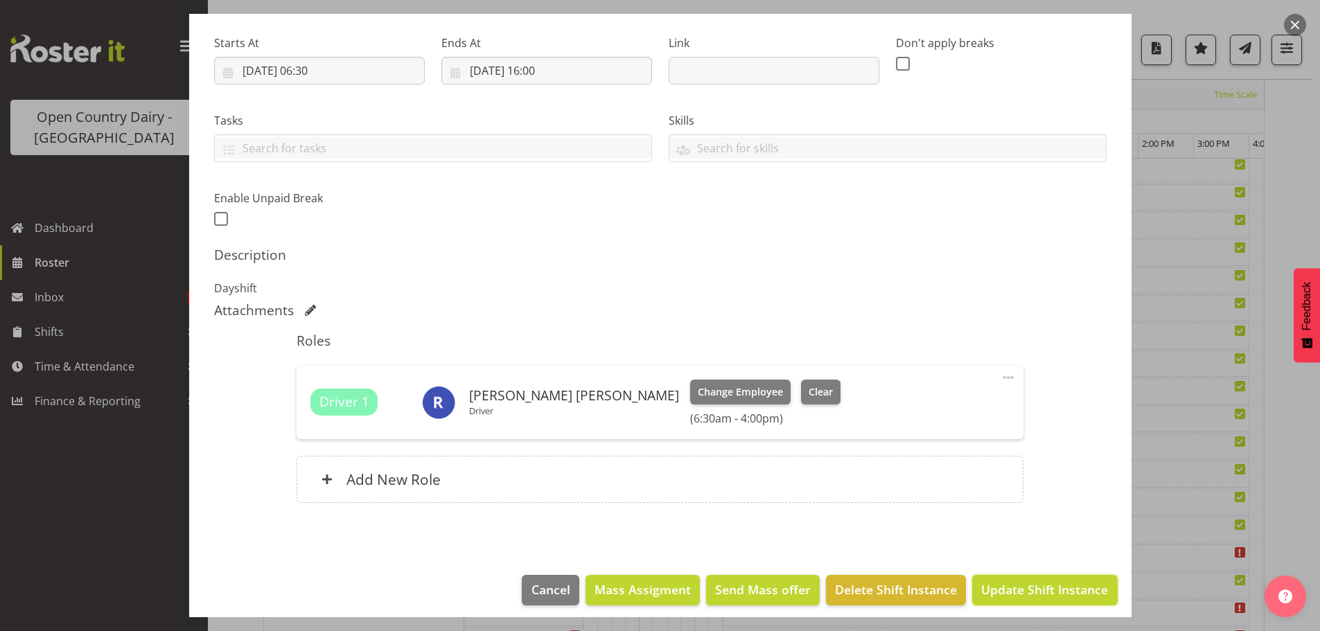
click at [1018, 586] on span "Update Shift Instance" at bounding box center [1045, 590] width 127 height 18
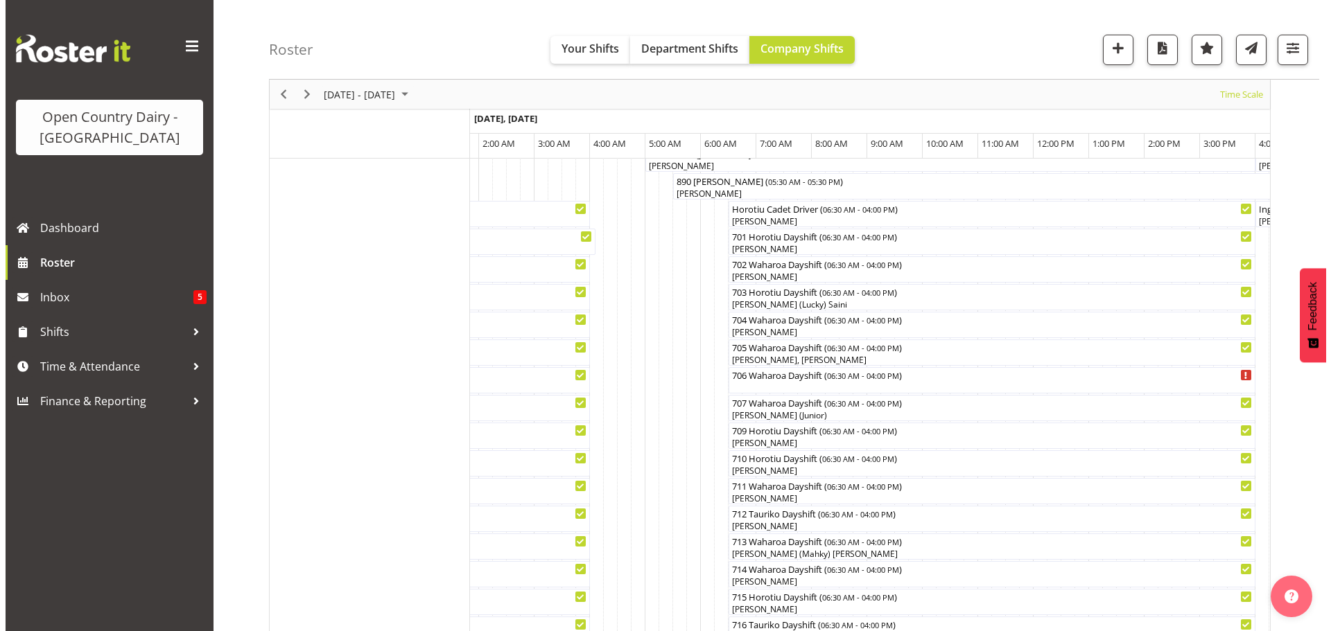
scroll to position [193, 0]
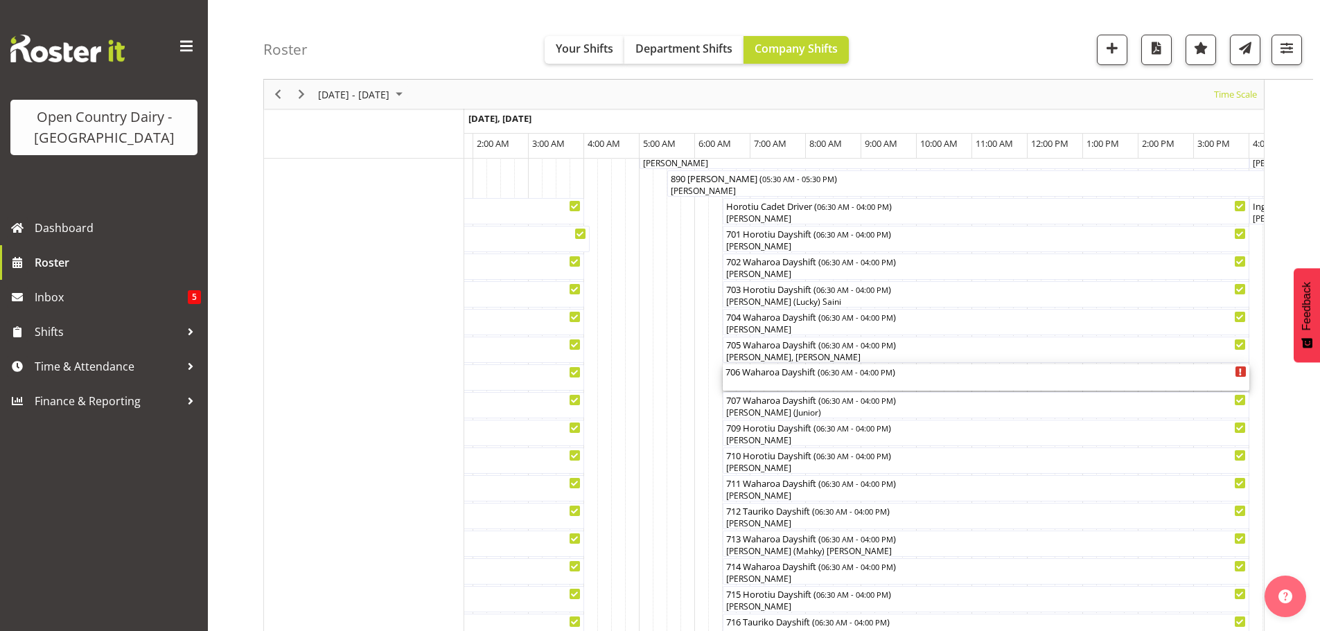
click at [781, 383] on div "706 Waharoa Dayshift ( 06:30 AM - 04:00 PM )" at bounding box center [986, 378] width 521 height 26
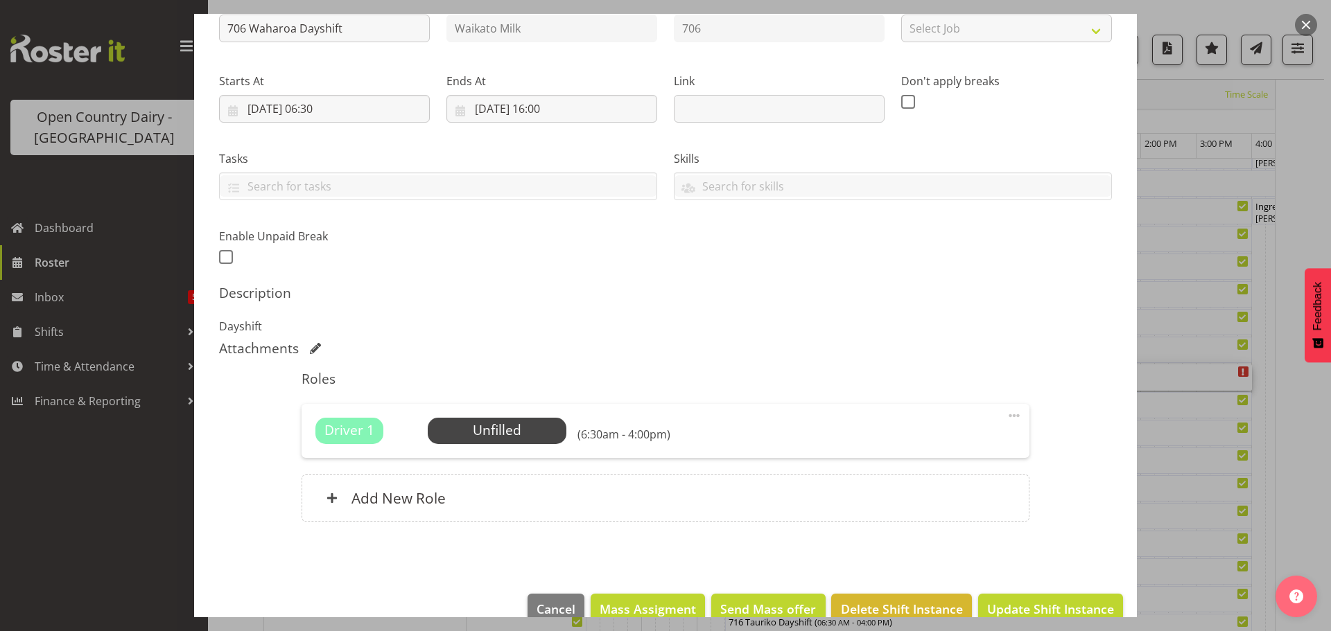
scroll to position [198, 0]
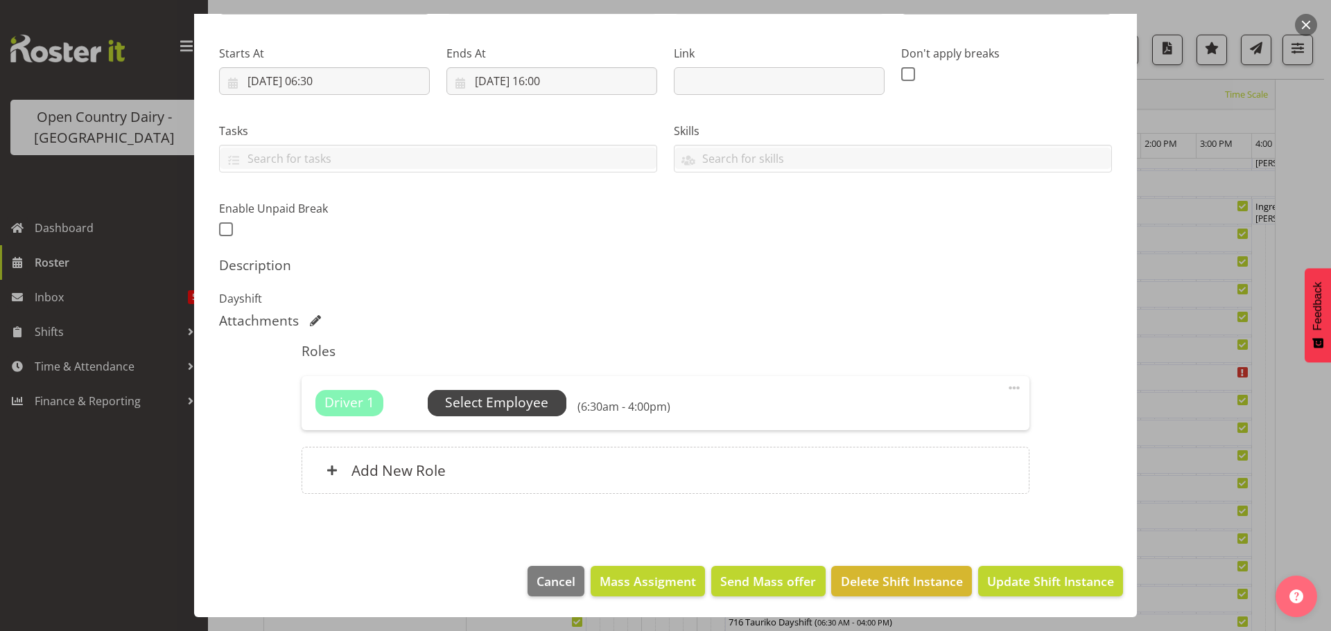
click at [521, 396] on span "Select Employee" at bounding box center [496, 403] width 103 height 20
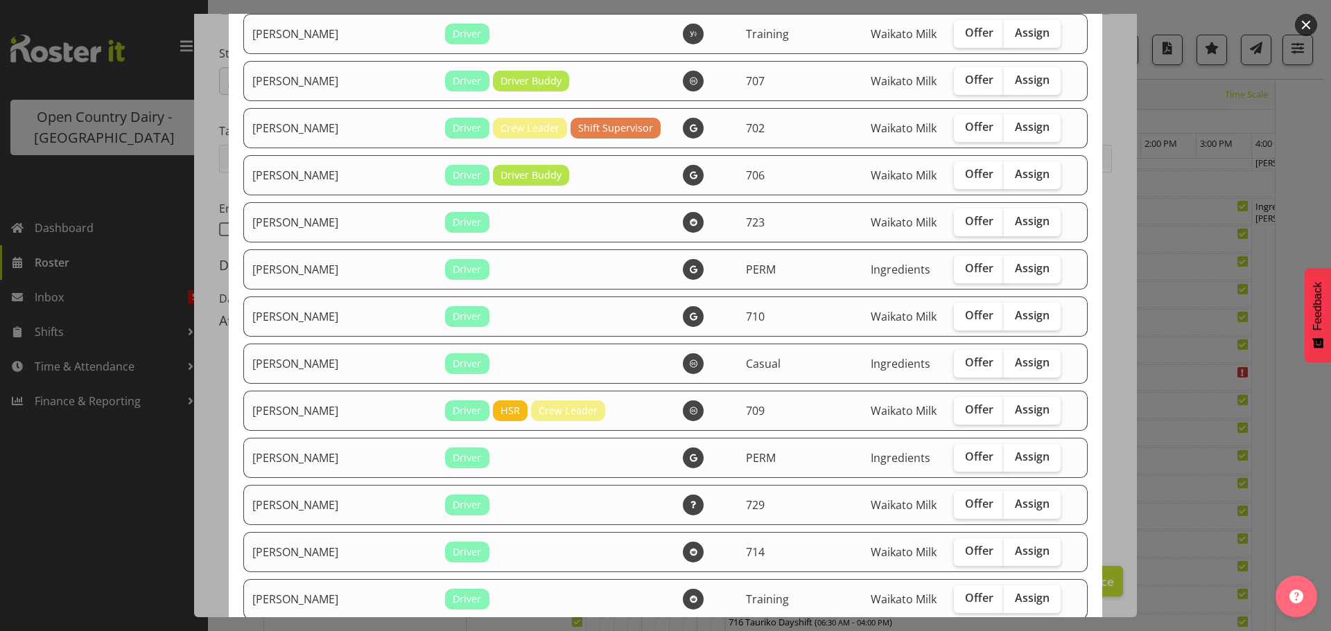
scroll to position [2495, 0]
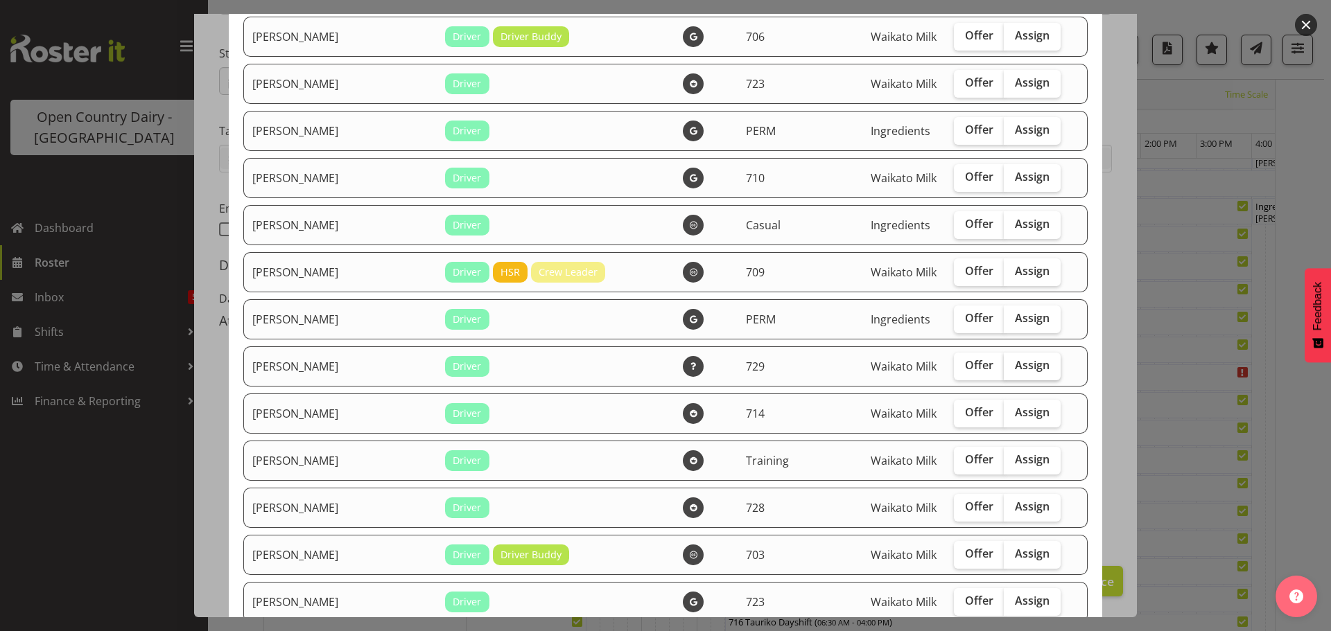
click at [1015, 365] on span "Assign" at bounding box center [1032, 365] width 35 height 14
click at [1004, 365] on input "Assign" at bounding box center [1008, 365] width 9 height 9
checkbox input "true"
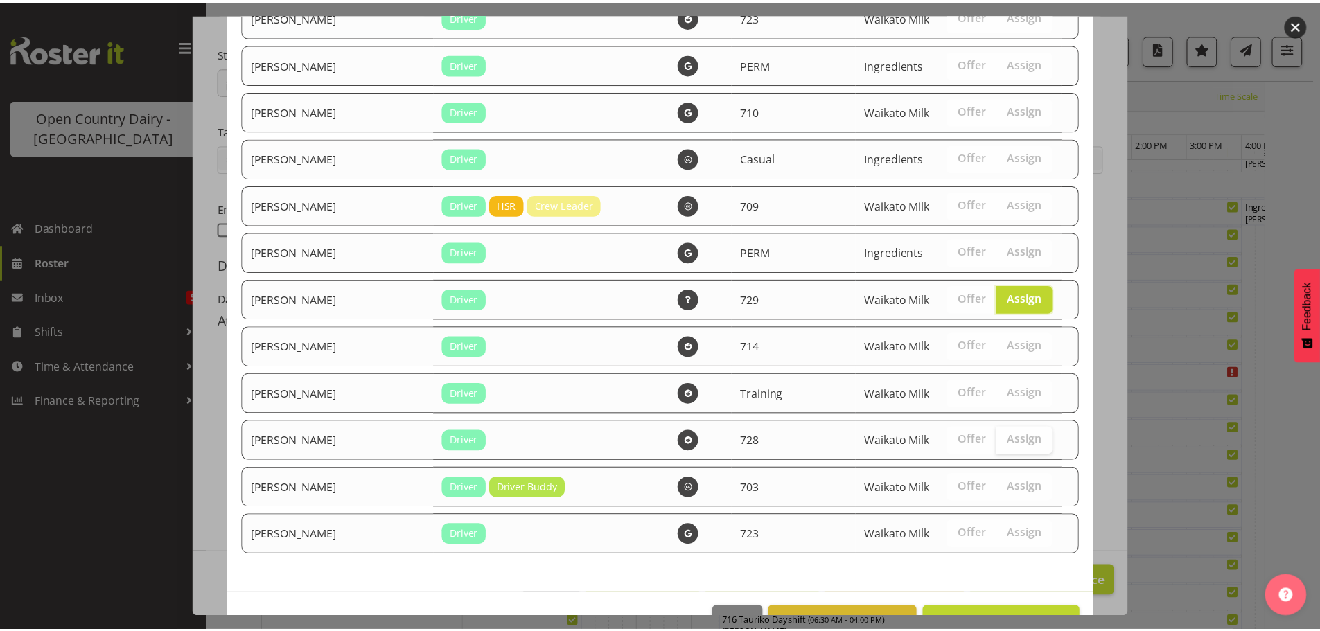
scroll to position [2603, 0]
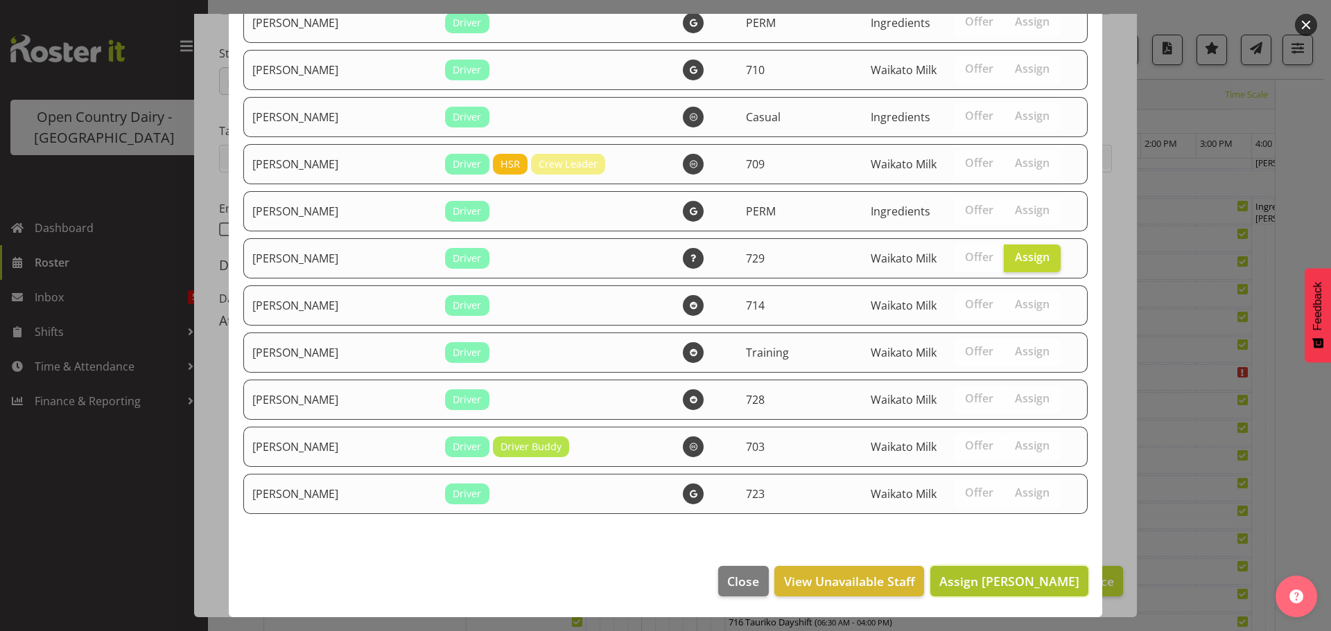
click at [983, 575] on span "Assign Shannan Wood" at bounding box center [1009, 581] width 140 height 17
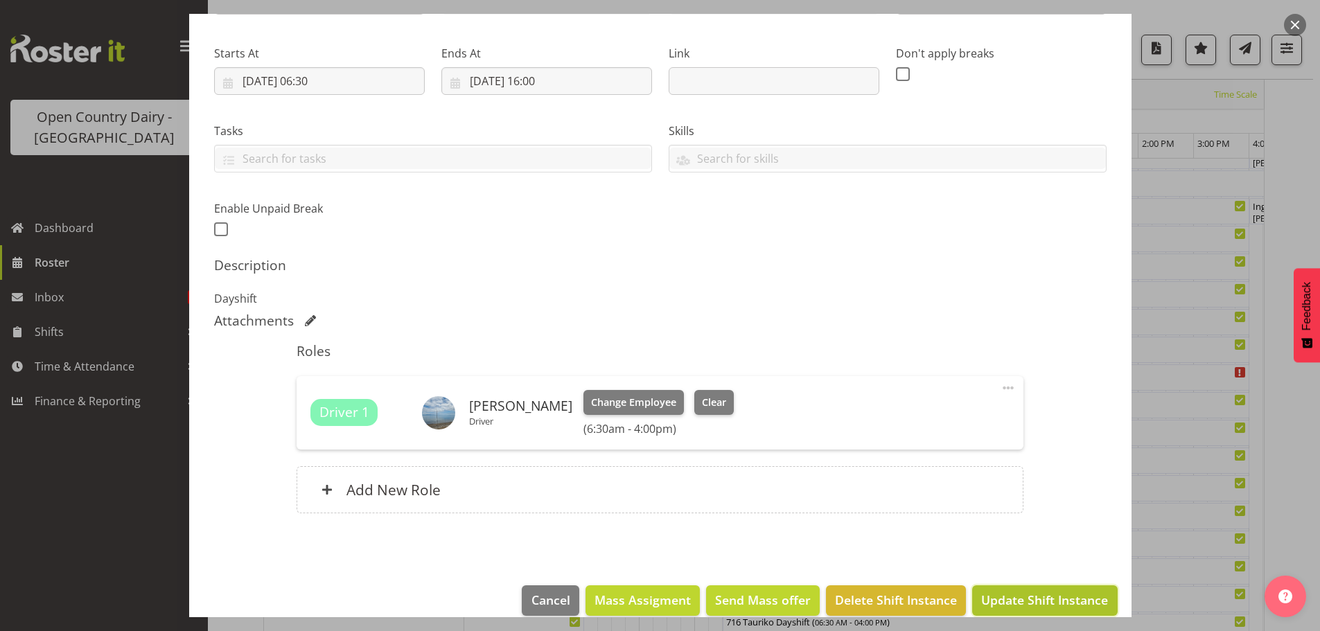
click at [1022, 597] on span "Update Shift Instance" at bounding box center [1045, 600] width 127 height 18
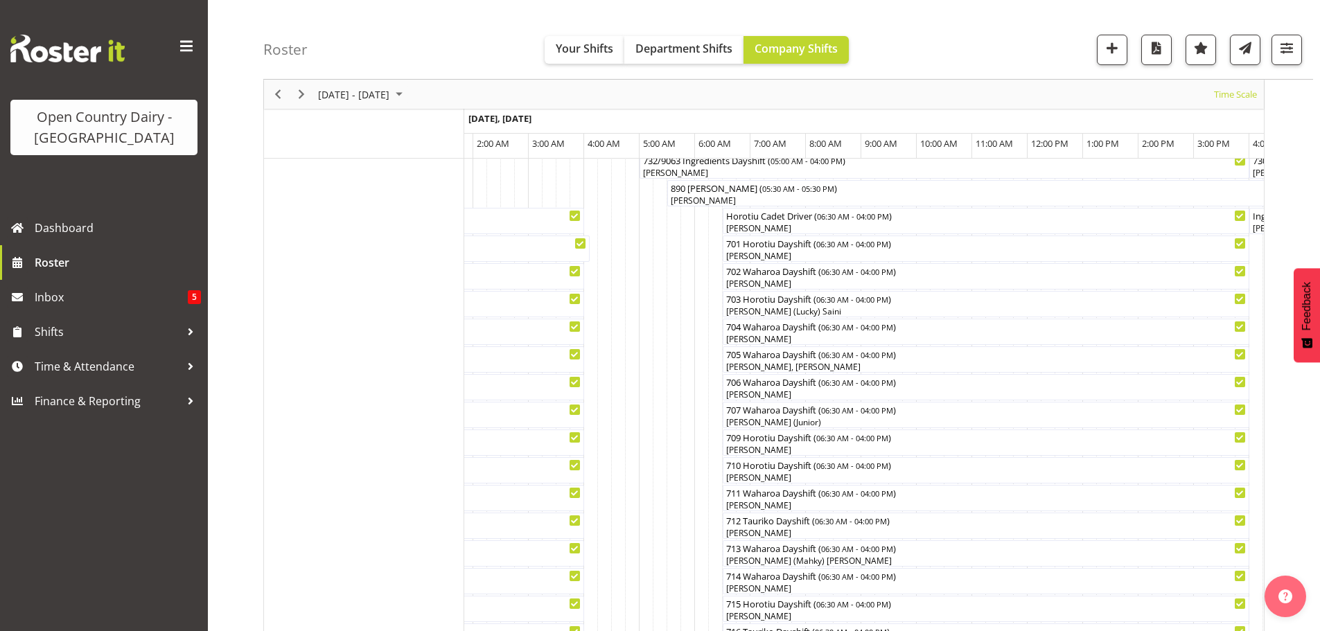
scroll to position [208, 0]
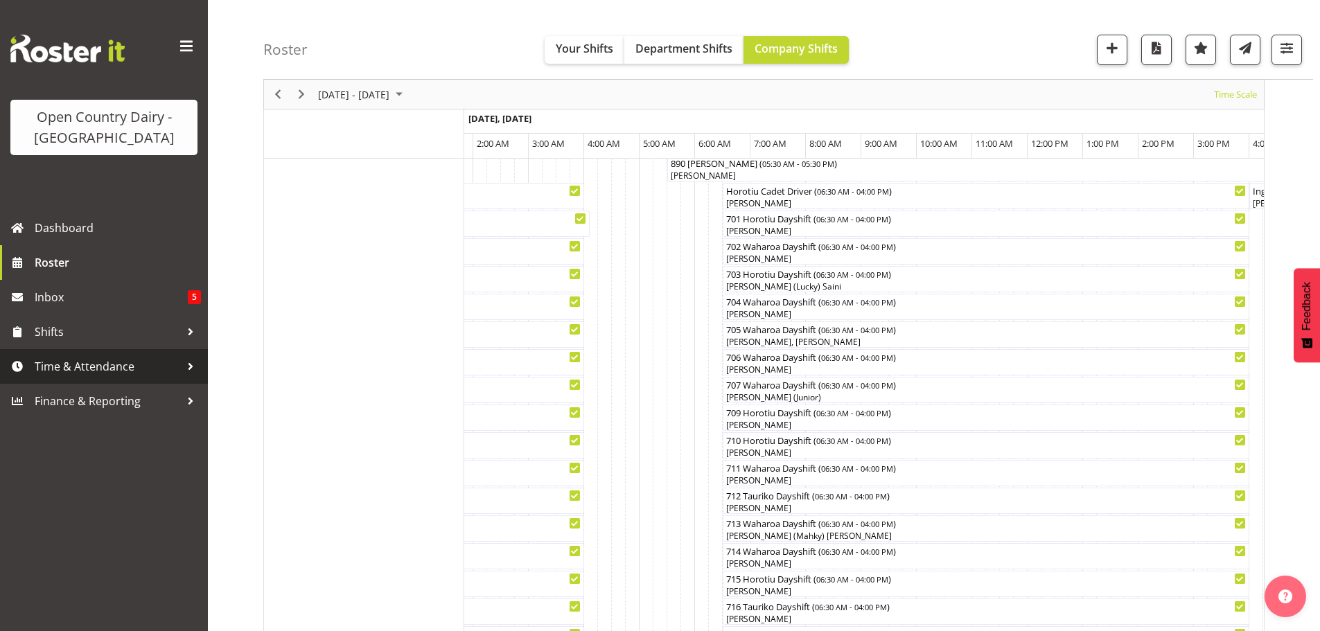
click at [79, 367] on span "Time & Attendance" at bounding box center [108, 366] width 146 height 21
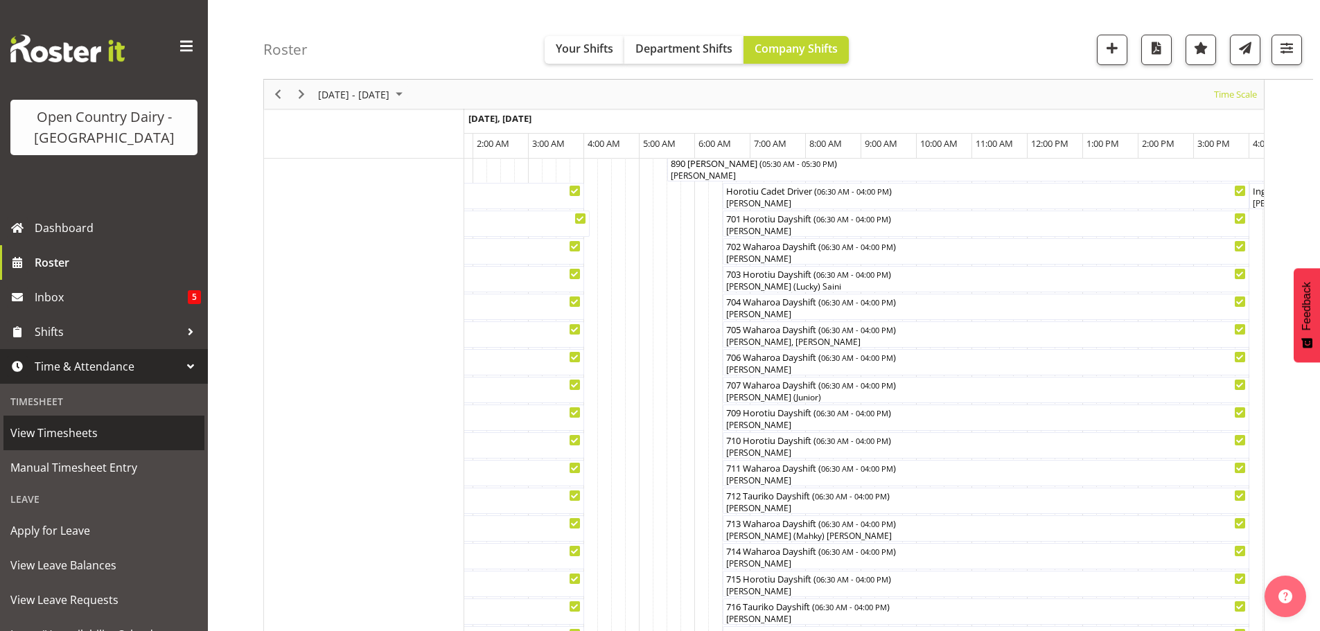
click at [49, 433] on span "View Timesheets" at bounding box center [103, 433] width 187 height 21
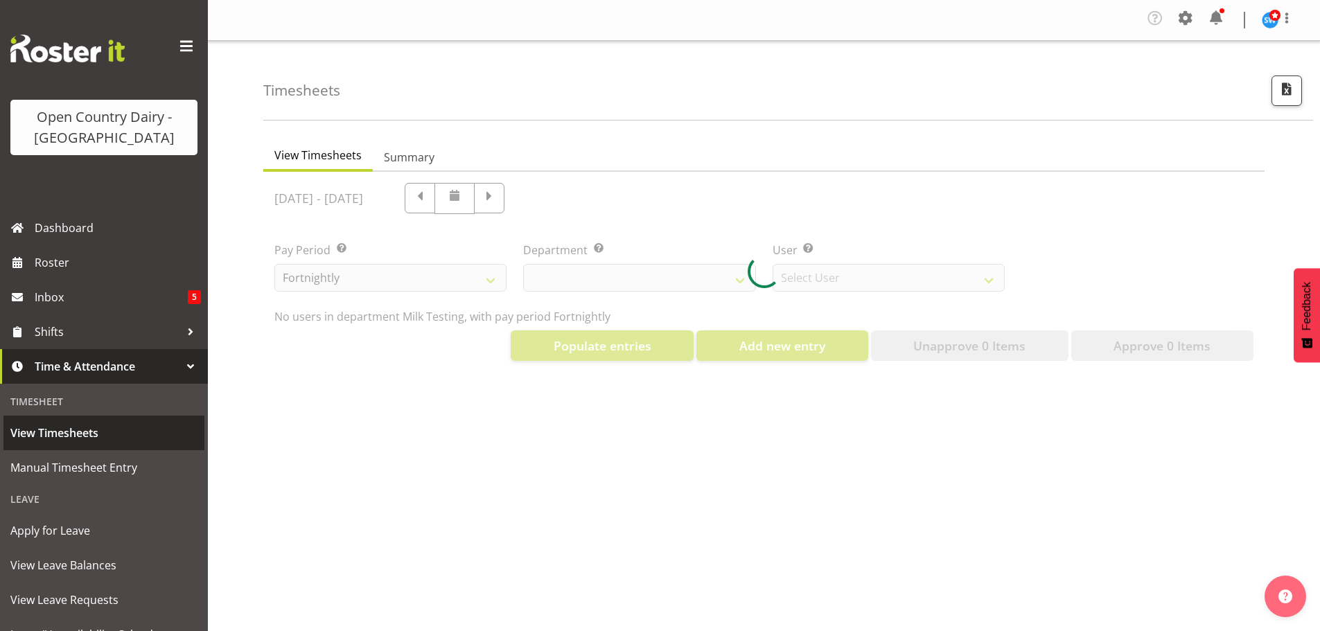
select select "733"
select select "7414"
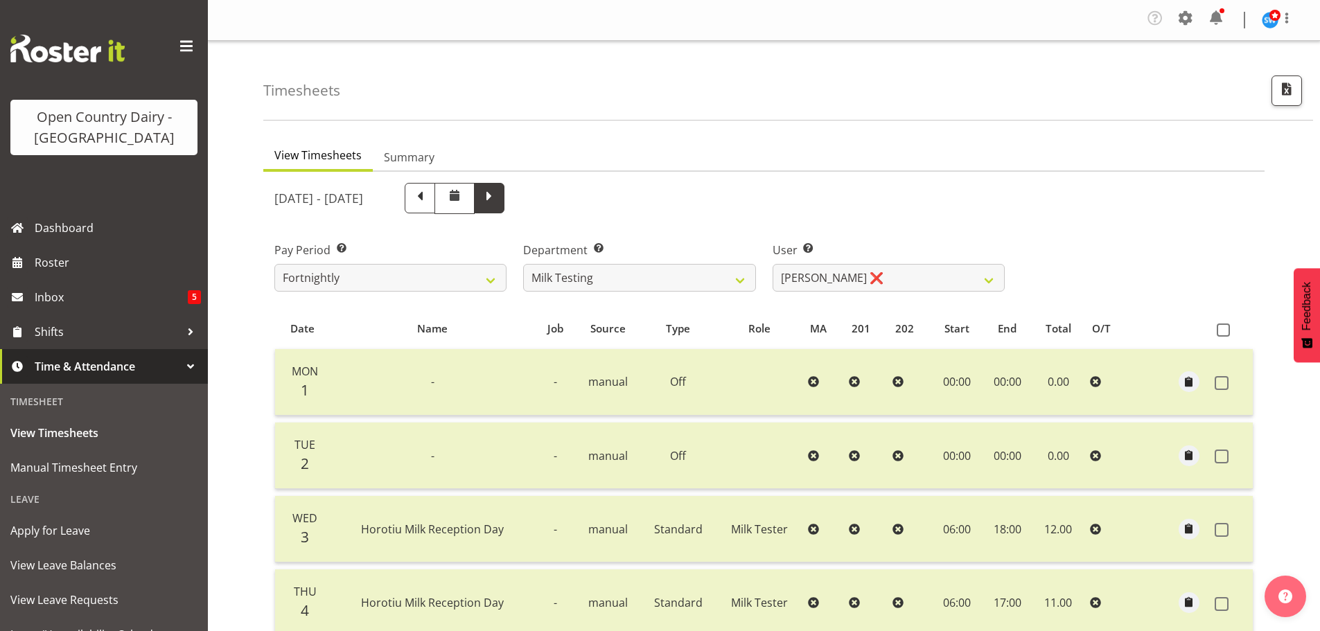
click at [498, 197] on span at bounding box center [489, 197] width 18 height 18
select select
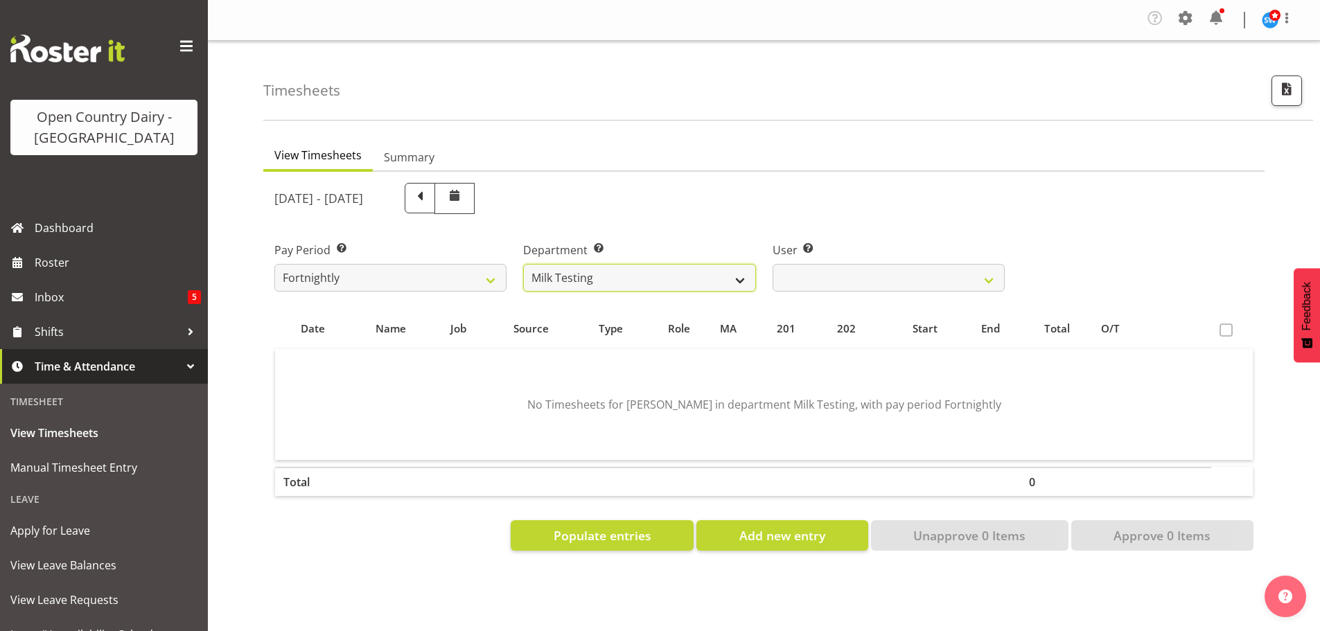
click at [597, 271] on select "701 702 703 704 705 706 707 708 709 710 711 712 713 714 715 716 717 718 719 720" at bounding box center [639, 278] width 232 height 28
select select "731"
click at [523, 264] on select "701 702 703 704 705 706 707 708 709 710 711 712 713 714 715 716 717 718 719 720" at bounding box center [639, 278] width 232 height 28
click at [843, 283] on select "[PERSON_NAME] ❌ [PERSON_NAME] ❌ [PERSON_NAME] ❌ [PERSON_NAME] ❌" at bounding box center [889, 278] width 232 height 28
select select "8204"
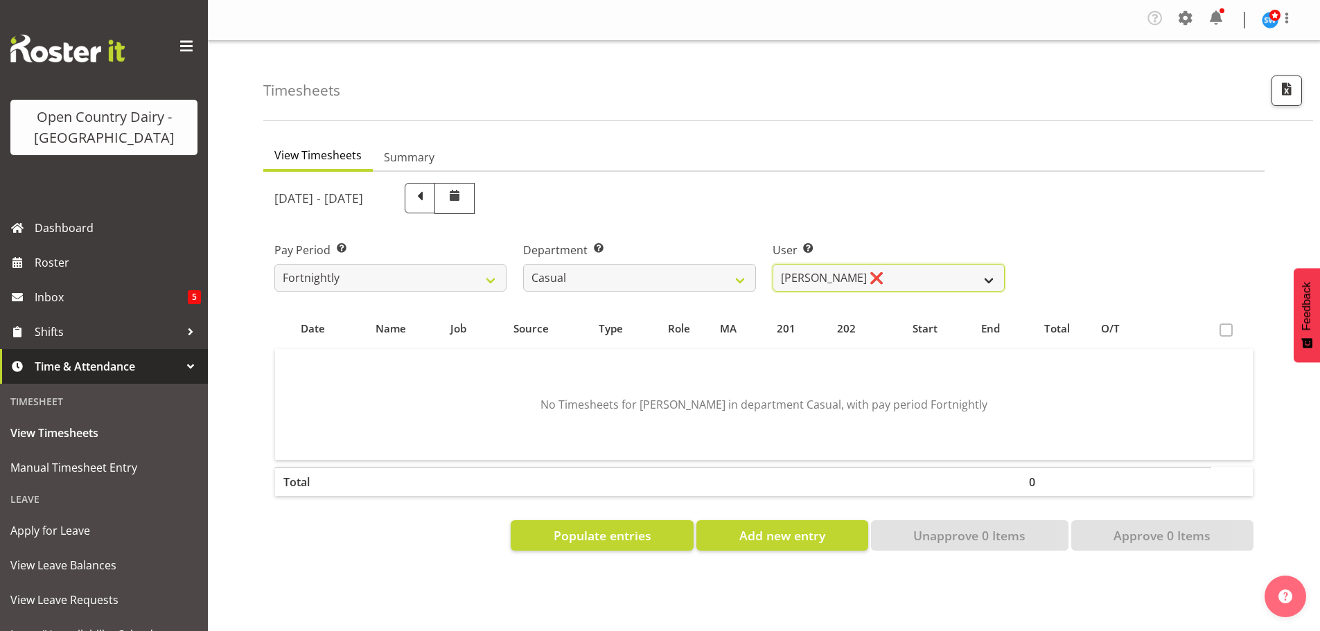
click at [773, 264] on select "[PERSON_NAME] ❌ [PERSON_NAME] ❌ [PERSON_NAME] ❌ [PERSON_NAME] ❌" at bounding box center [889, 278] width 232 height 28
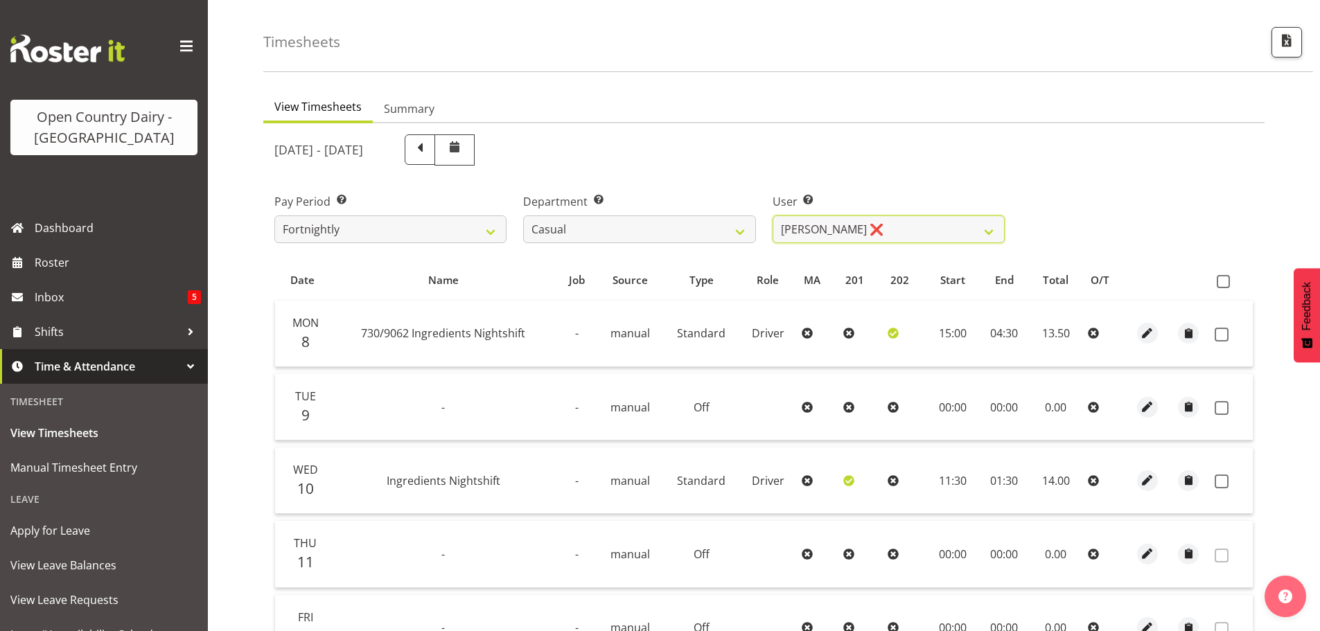
scroll to position [139, 0]
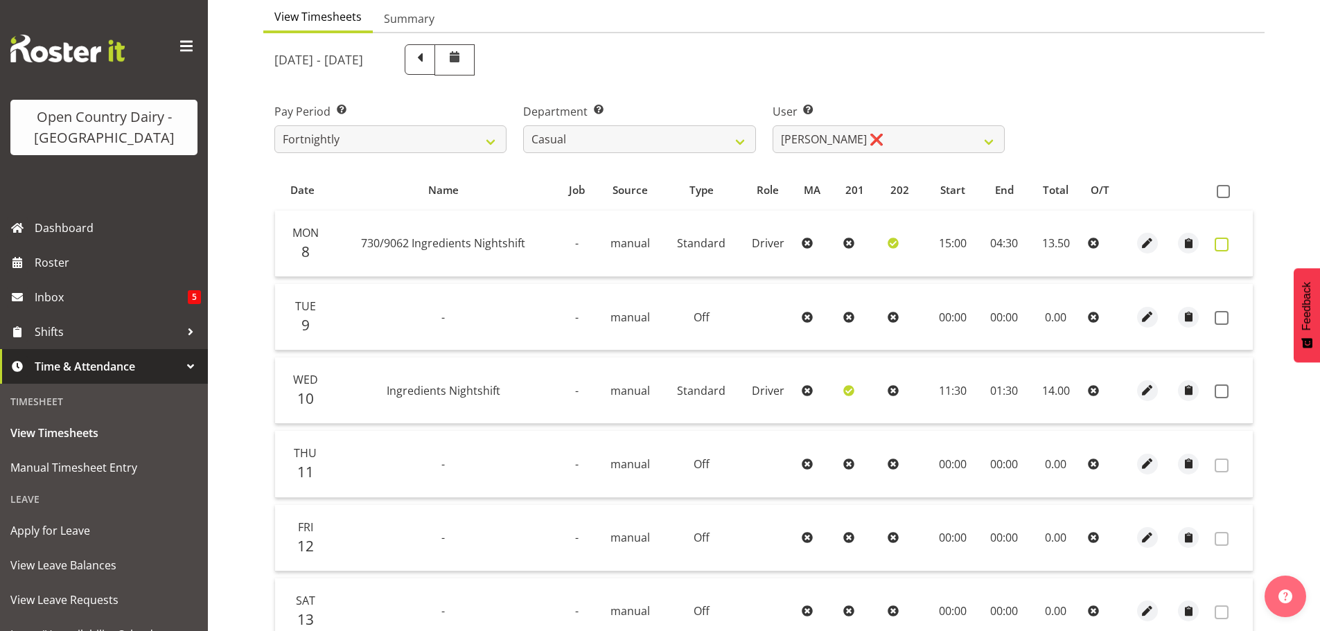
click at [1221, 245] on span at bounding box center [1222, 245] width 14 height 14
checkbox input "true"
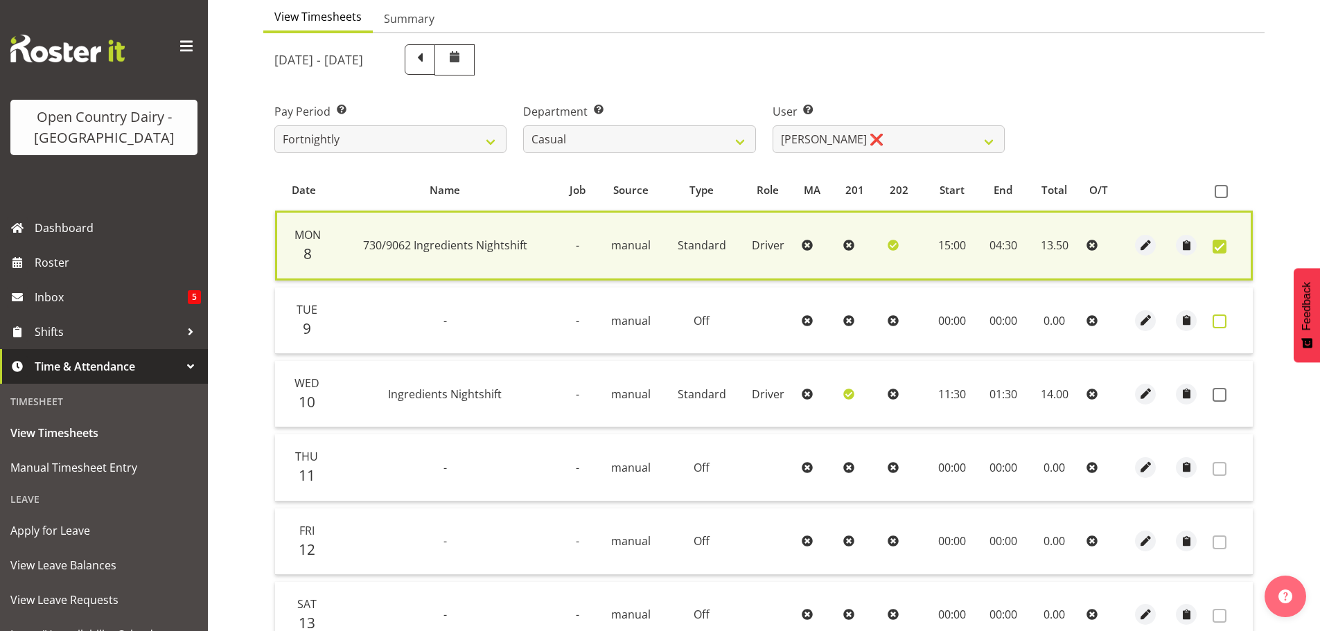
click at [1219, 317] on span at bounding box center [1220, 322] width 14 height 14
checkbox input "true"
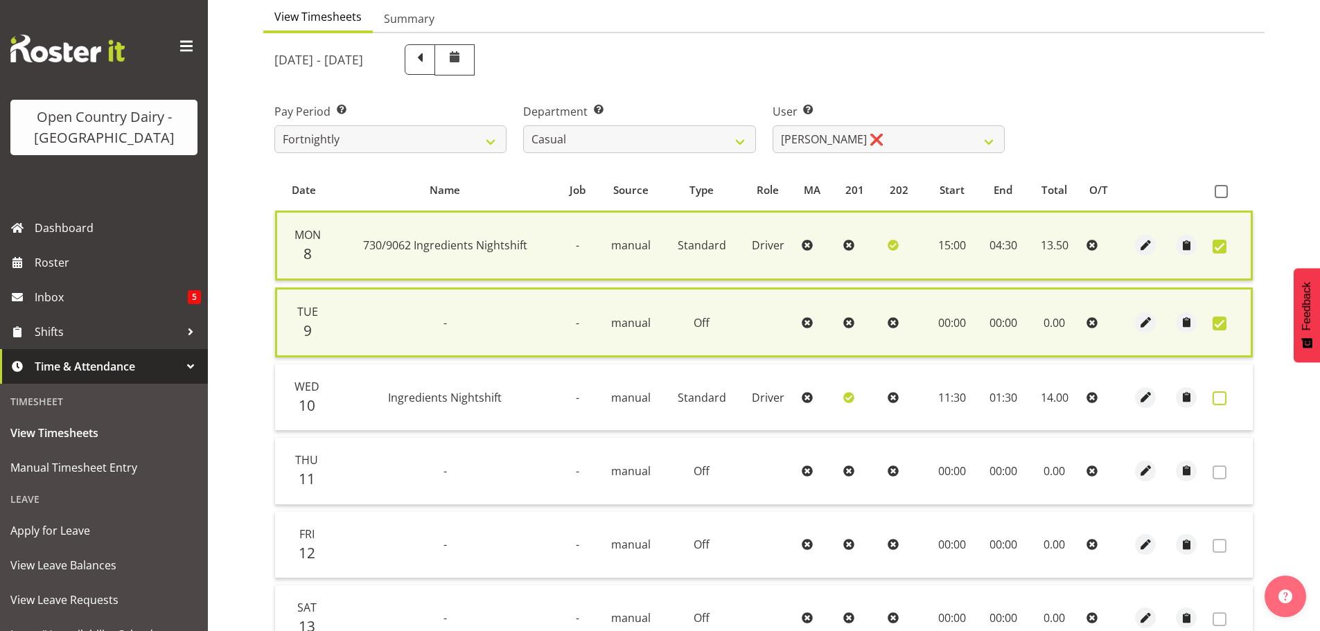
click at [1220, 396] on span at bounding box center [1220, 399] width 14 height 14
checkbox input "true"
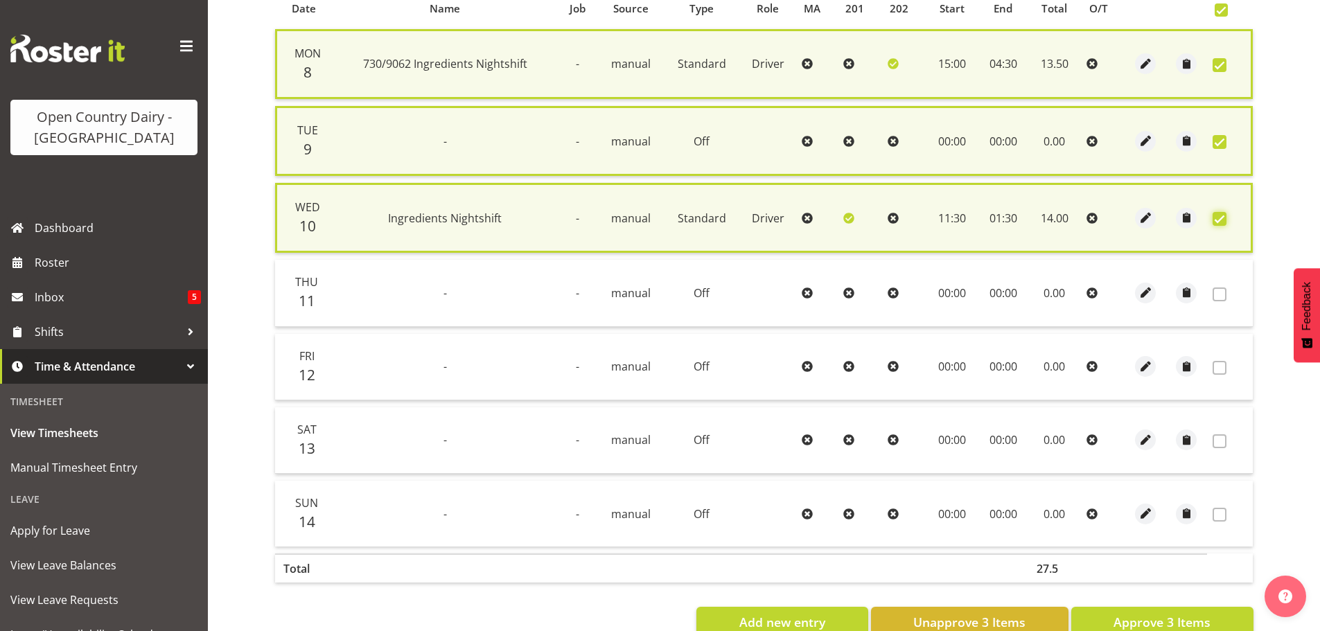
scroll to position [358, 0]
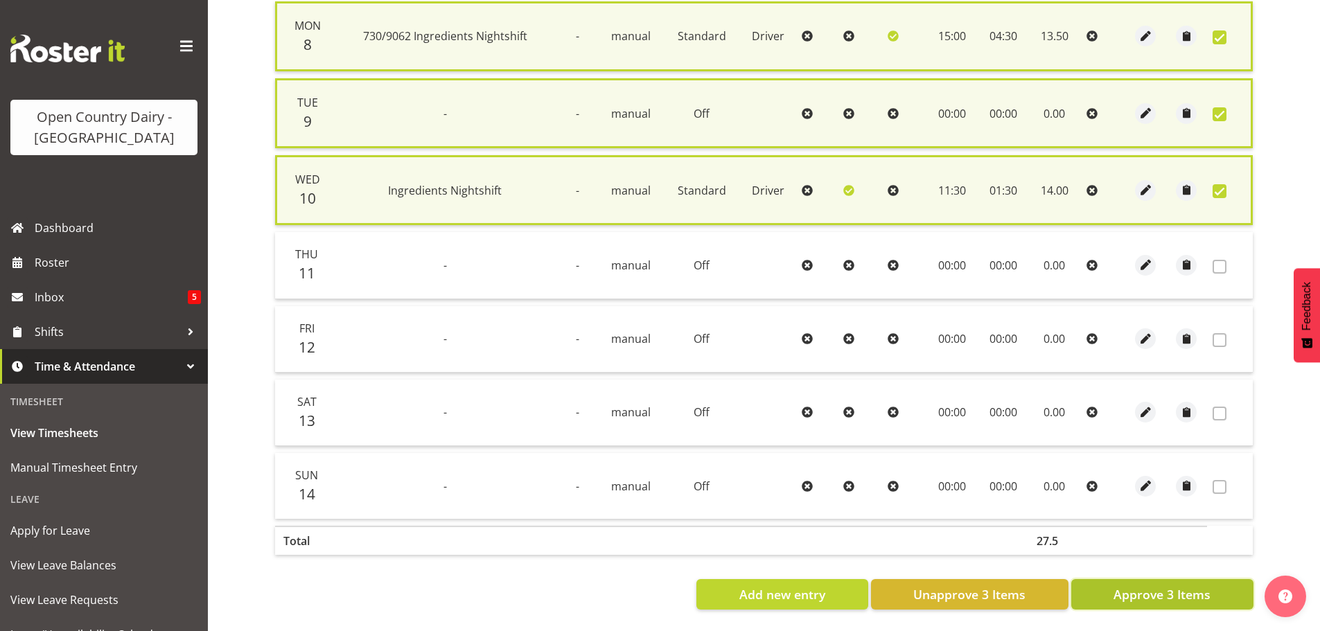
click at [1151, 587] on span "Approve 3 Items" at bounding box center [1162, 595] width 97 height 18
checkbox input "false"
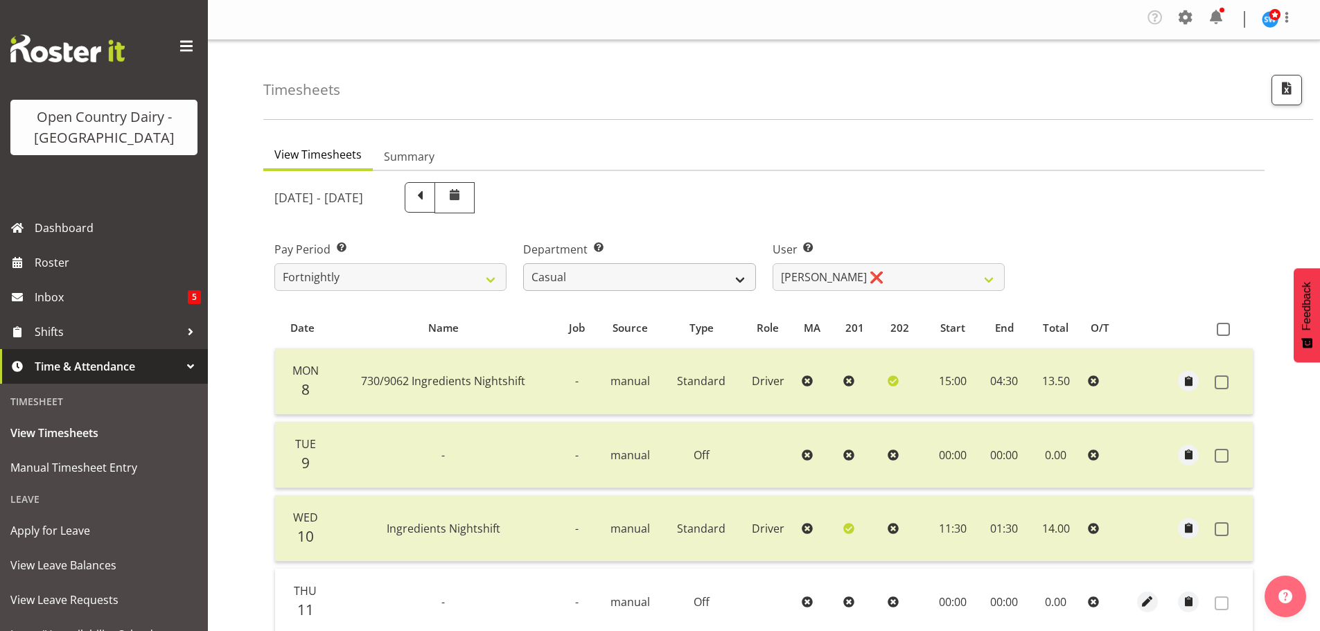
scroll to position [0, 0]
click at [629, 279] on select "701 702 703 704 705 706 707 708 709 710 711 712 713 714 715 716 717 718 719 720" at bounding box center [639, 278] width 232 height 28
select select "803"
click at [523, 264] on select "701 702 703 704 705 706 707 708 709 710 711 712 713 714 715 716 717 718 719 720" at bounding box center [639, 278] width 232 height 28
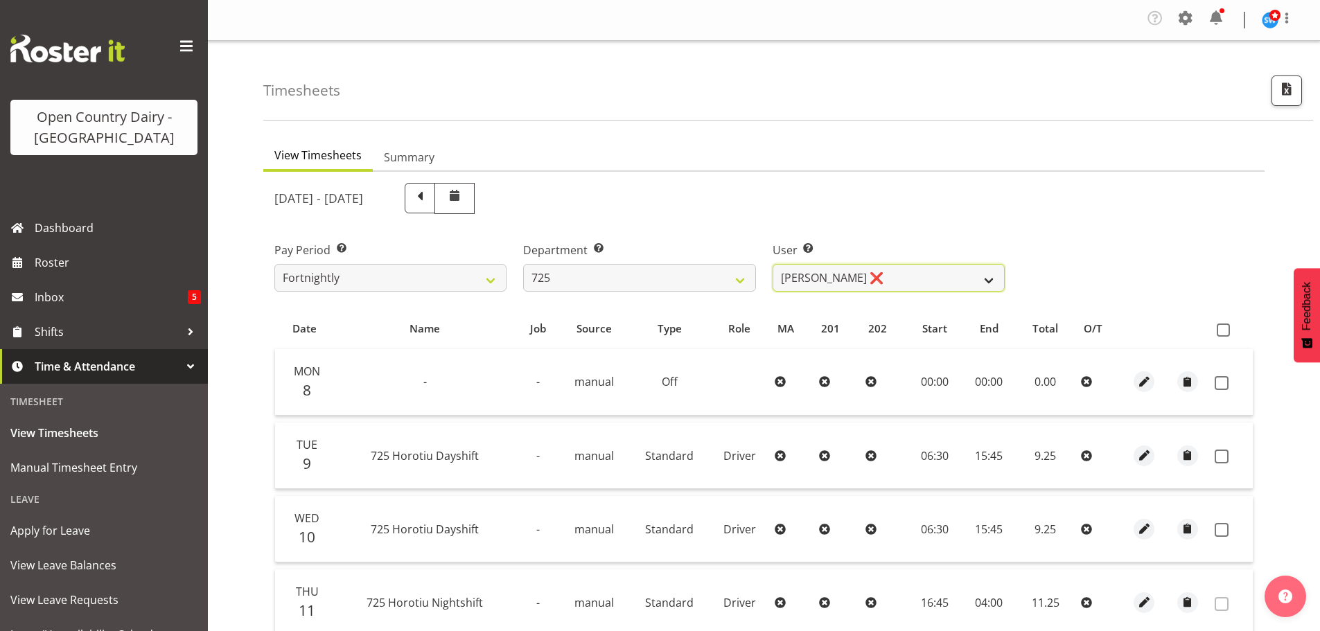
click at [875, 271] on select "Bhupinder Dhaliwal ❌ Gurpreet Singh Kahlon ❌ Hendrik Potgieter ❌ Len Grace ❌" at bounding box center [889, 278] width 232 height 28
select select "11235"
click at [773, 264] on select "Bhupinder Dhaliwal ❌ Gurpreet Singh Kahlon ❌ Hendrik Potgieter ❌ Len Grace ❌" at bounding box center [889, 278] width 232 height 28
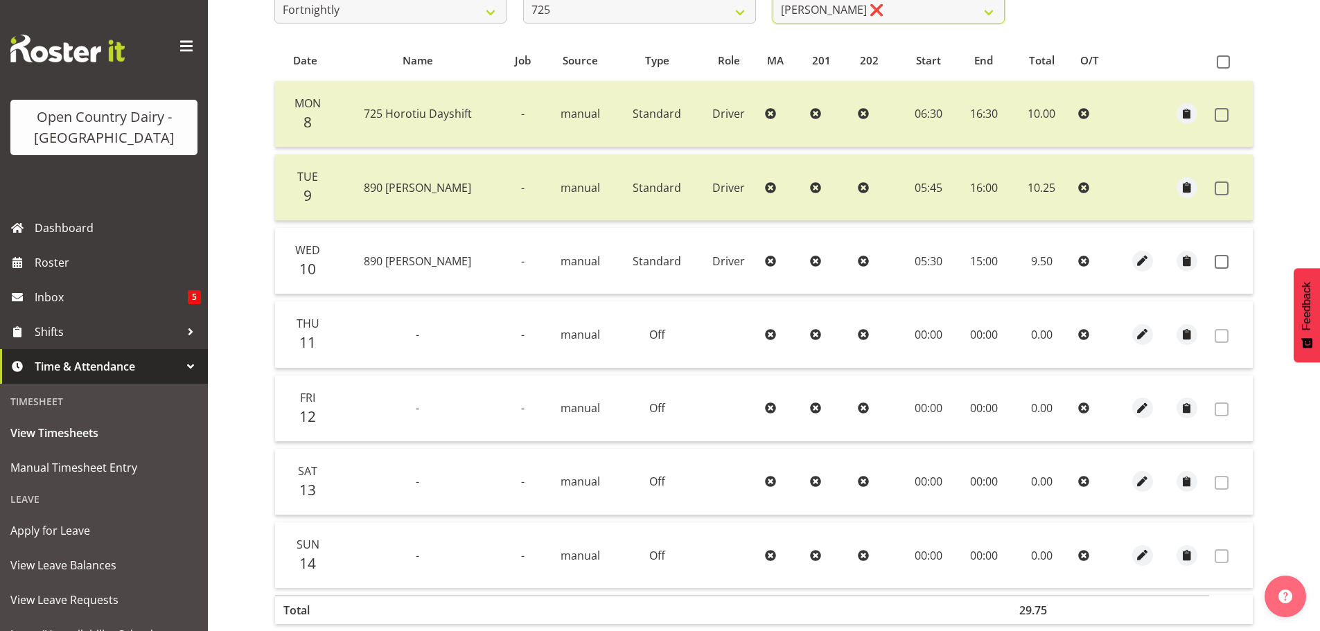
scroll to position [277, 0]
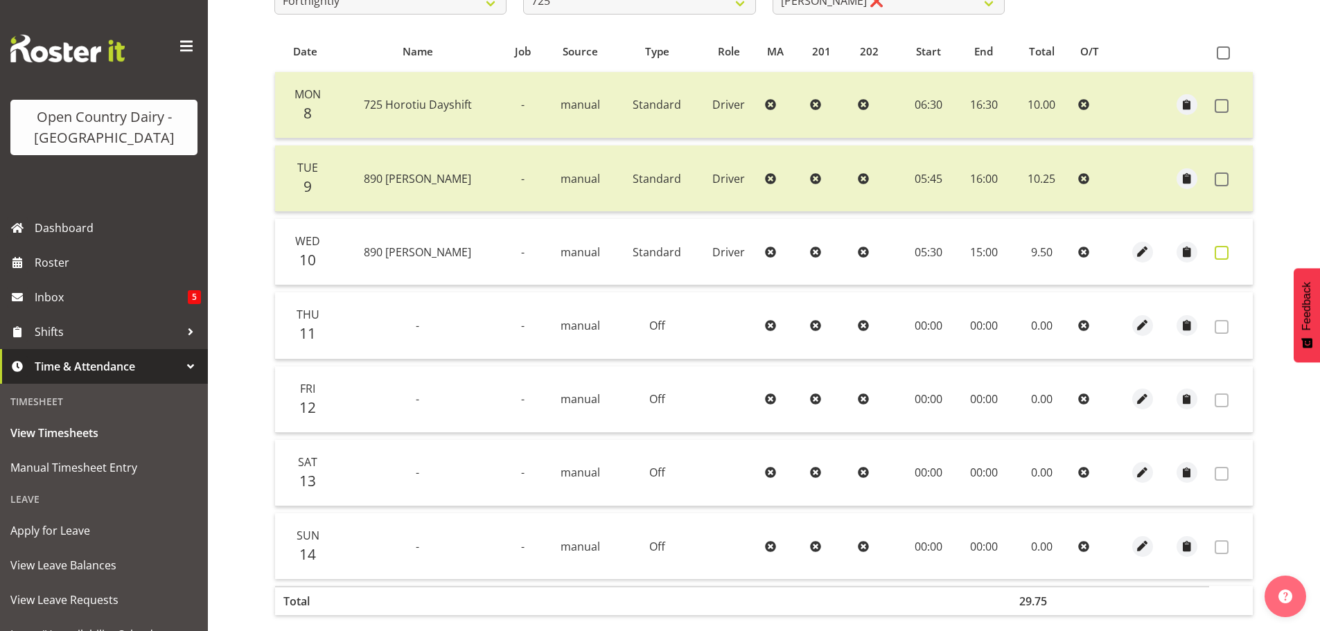
click at [1219, 251] on span at bounding box center [1222, 253] width 14 height 14
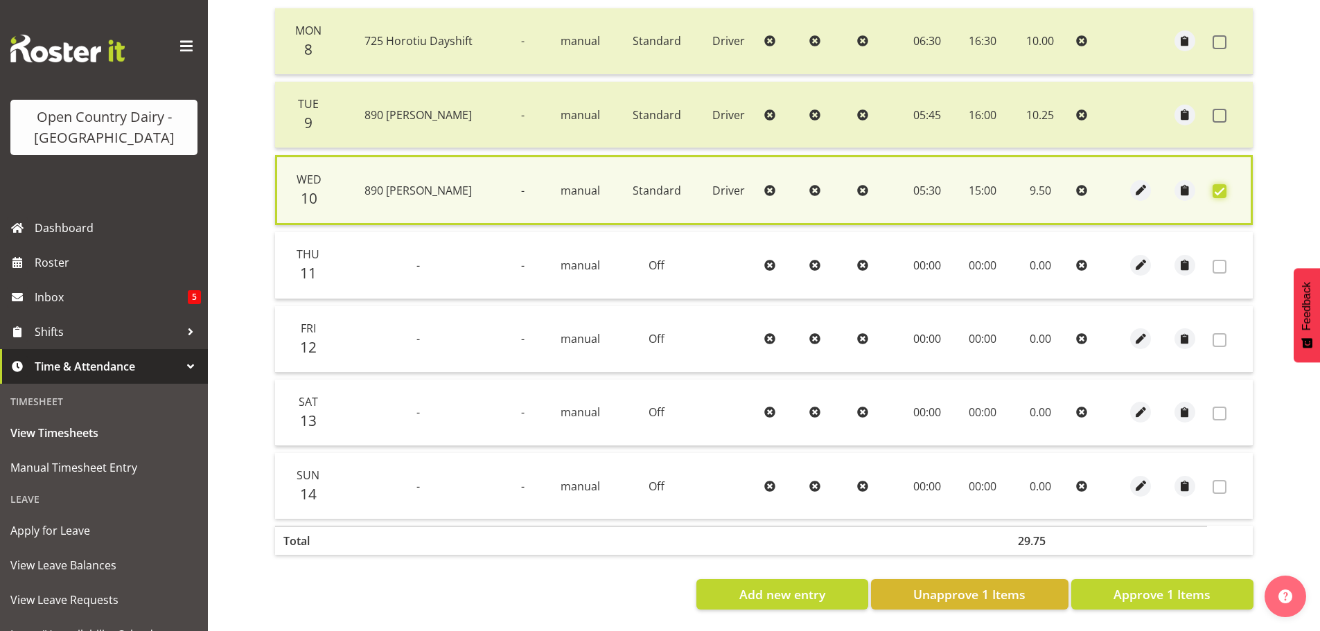
scroll to position [351, 0]
click at [1147, 586] on span "Approve 1 Items" at bounding box center [1162, 595] width 97 height 18
checkbox input "false"
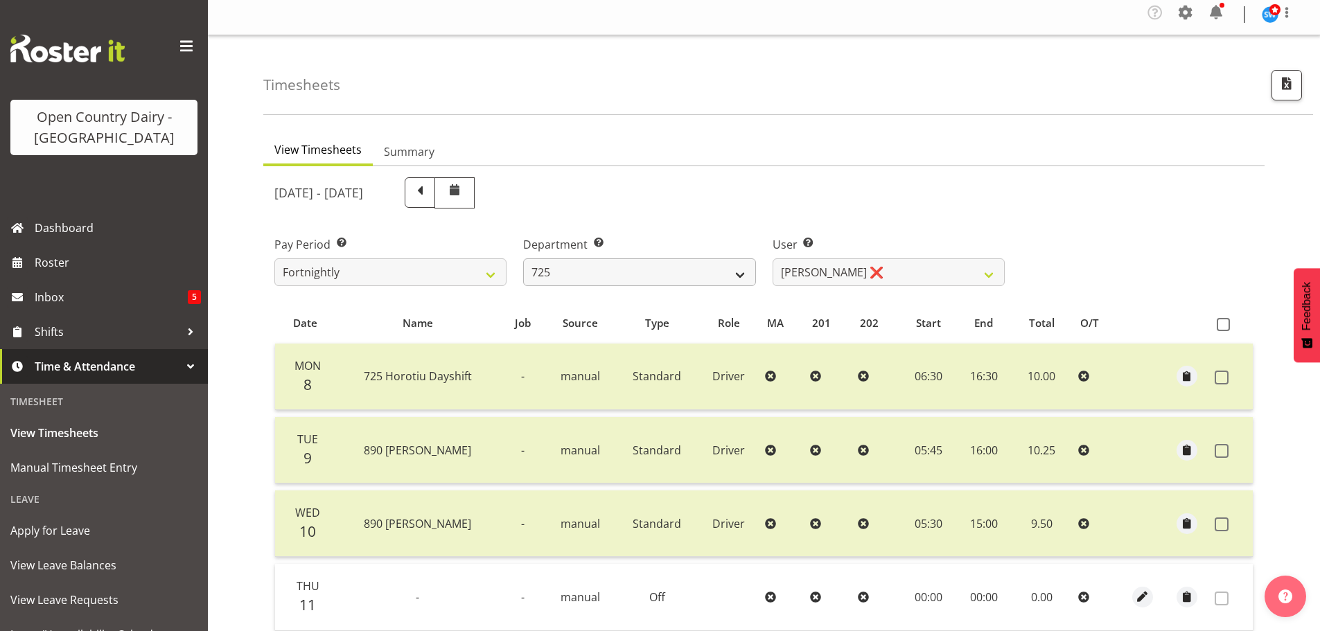
scroll to position [1, 0]
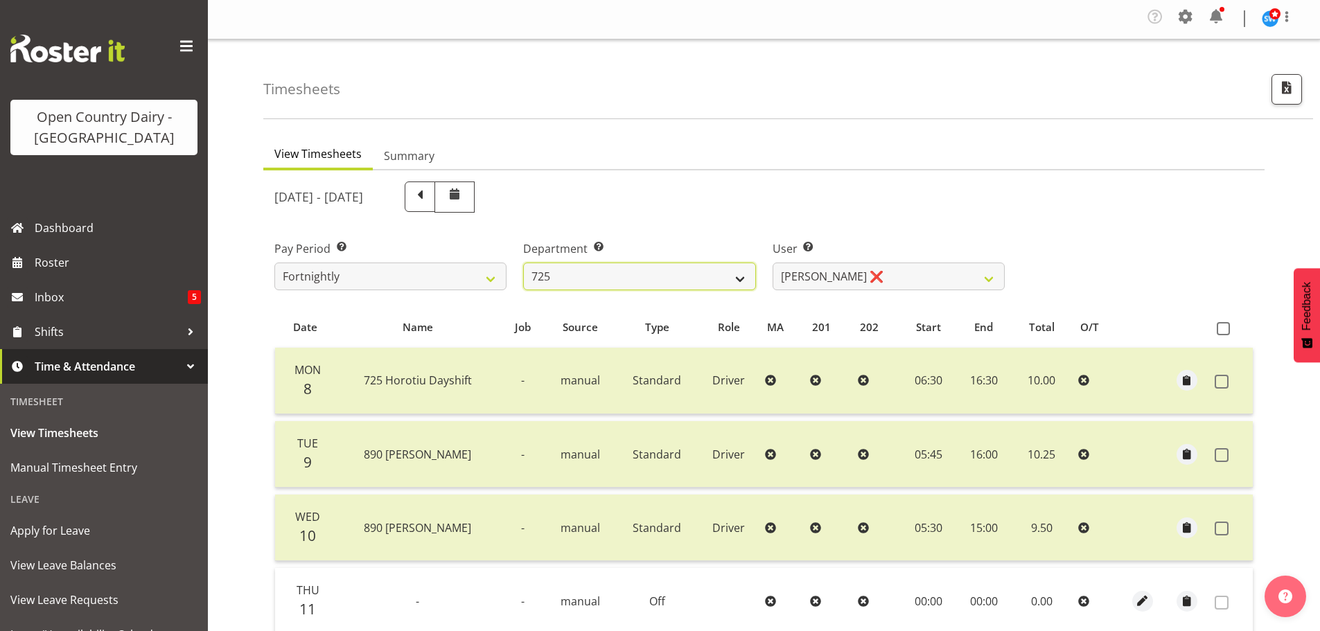
click at [626, 276] on select "701 702 703 704 705 706 707 708 709 710 711 712 713 714 715 716 717 718 719 720" at bounding box center [639, 277] width 232 height 28
select select "898"
click at [523, 263] on select "701 702 703 704 705 706 707 708 709 710 711 712 713 714 715 716 717 718 719 720" at bounding box center [639, 277] width 232 height 28
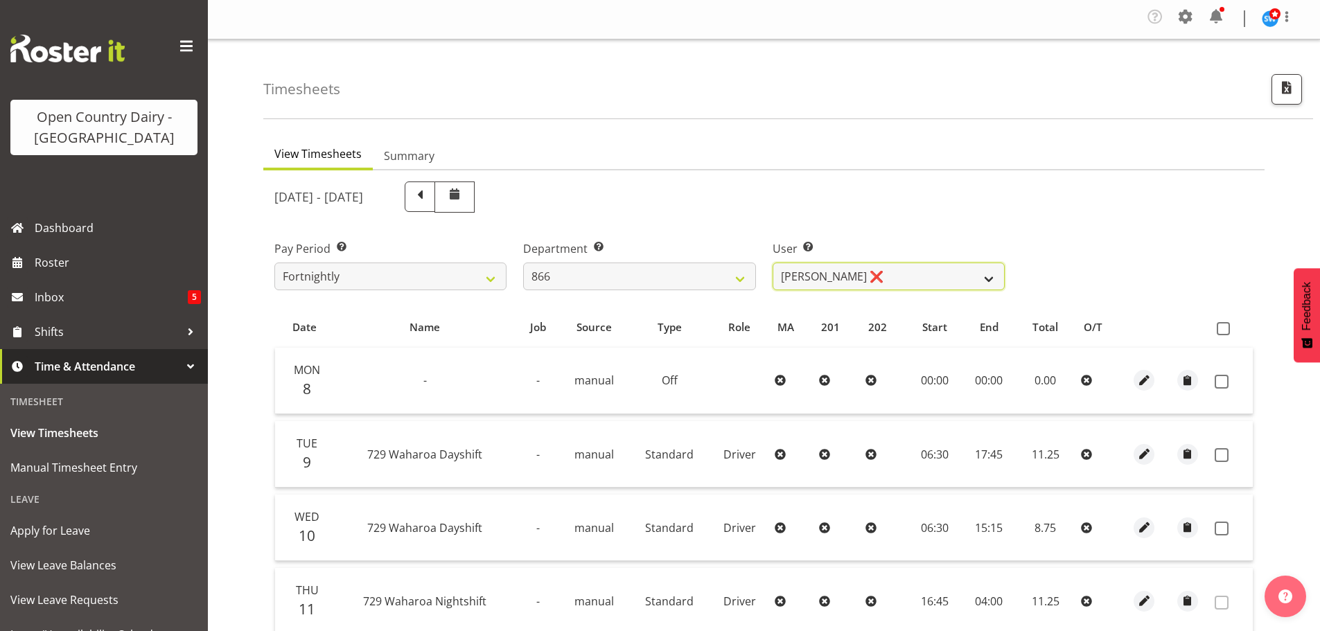
click at [883, 274] on select "Harshdeep Singh ❌ Jacques Nel ❌ Navreet Jawanda ❌ Neil Abrahams ❌" at bounding box center [889, 277] width 232 height 28
select select "11210"
click at [773, 263] on select "Harshdeep Singh ❌ Jacques Nel ❌ Navreet Jawanda ❌ Neil Abrahams ❌" at bounding box center [889, 277] width 232 height 28
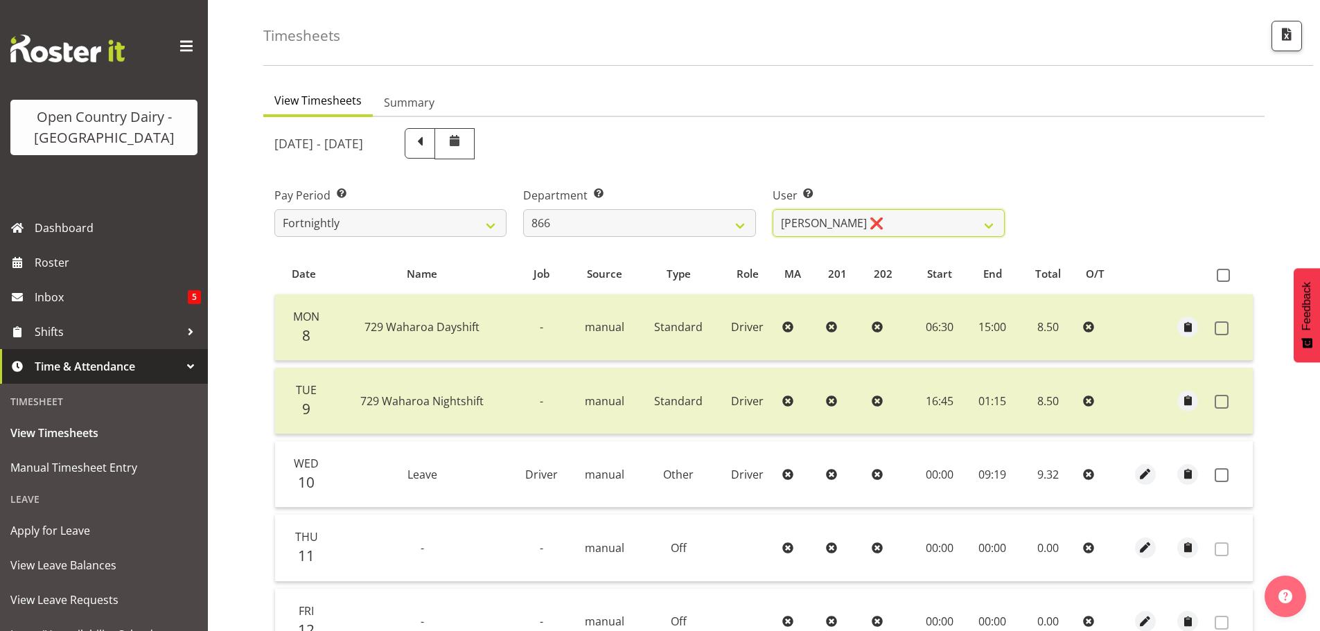
scroll to position [279, 0]
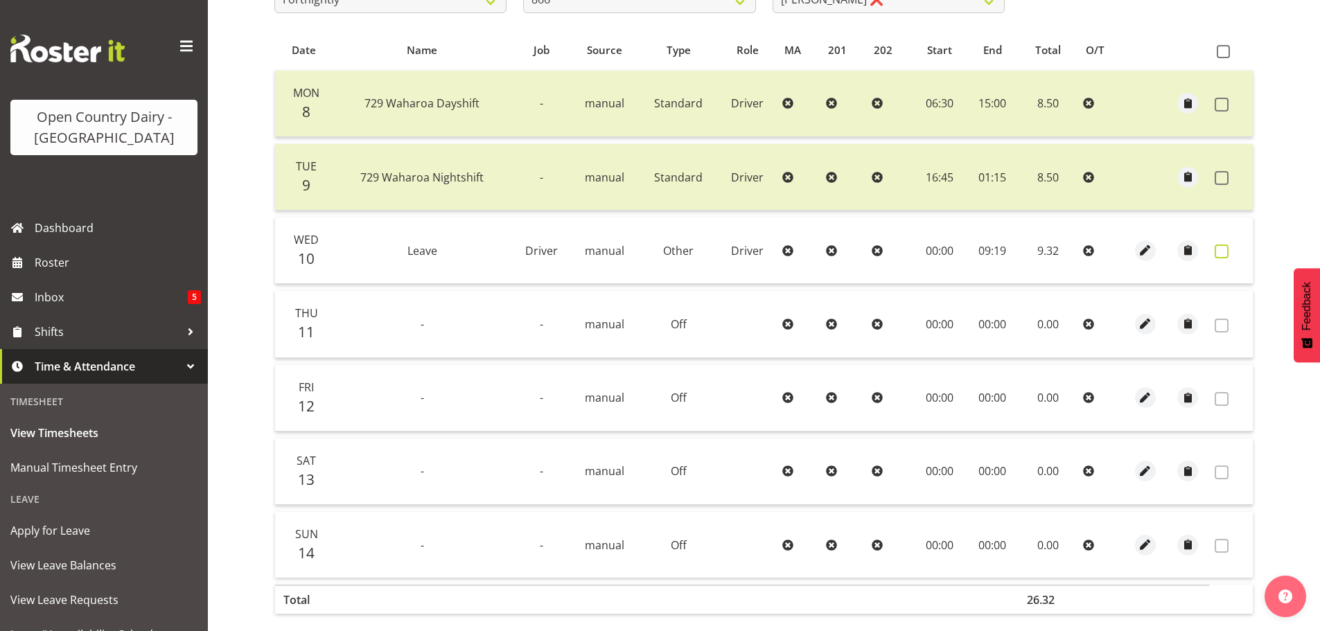
click at [1227, 252] on span at bounding box center [1222, 252] width 14 height 14
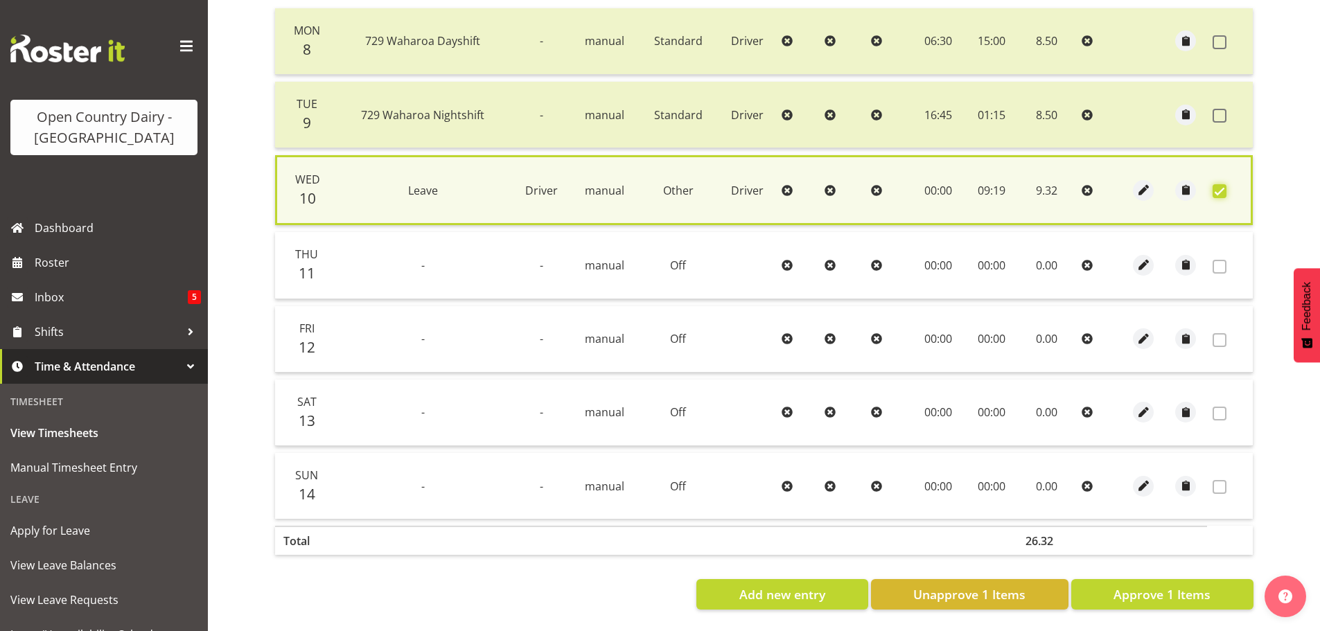
scroll to position [351, 0]
click at [1180, 586] on span "Approve 1 Items" at bounding box center [1162, 595] width 97 height 18
checkbox input "false"
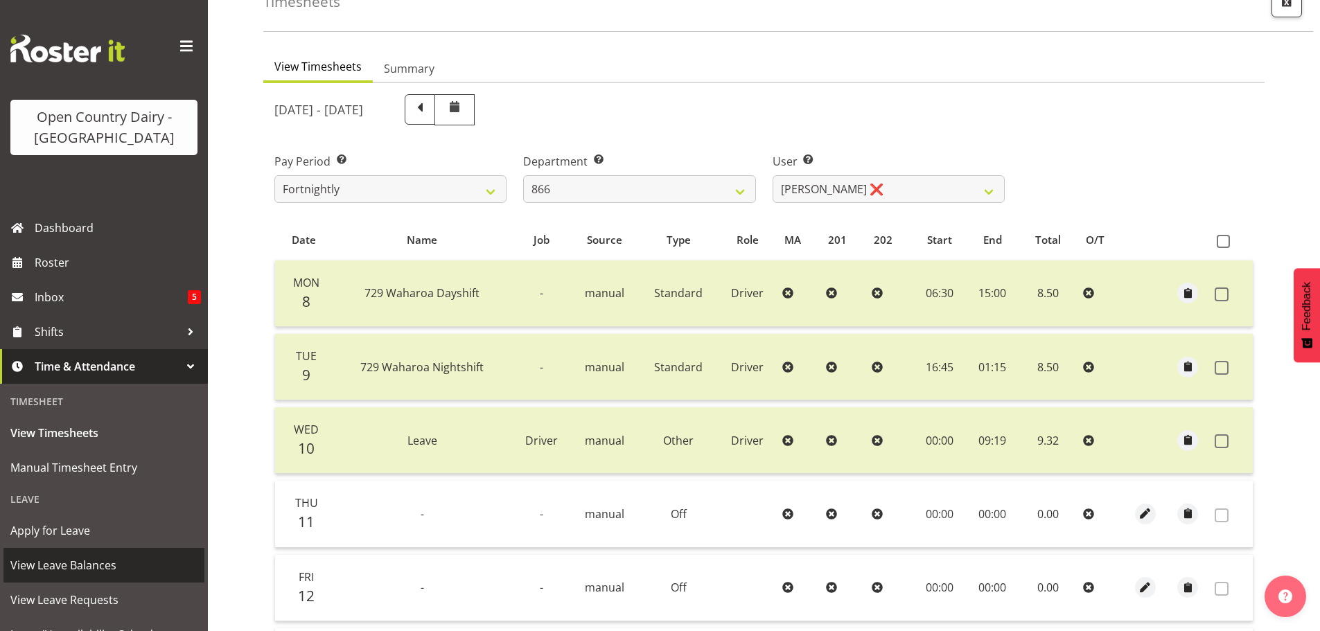
scroll to position [1, 0]
